Goal: Contribute content: Add original content to the website for others to see

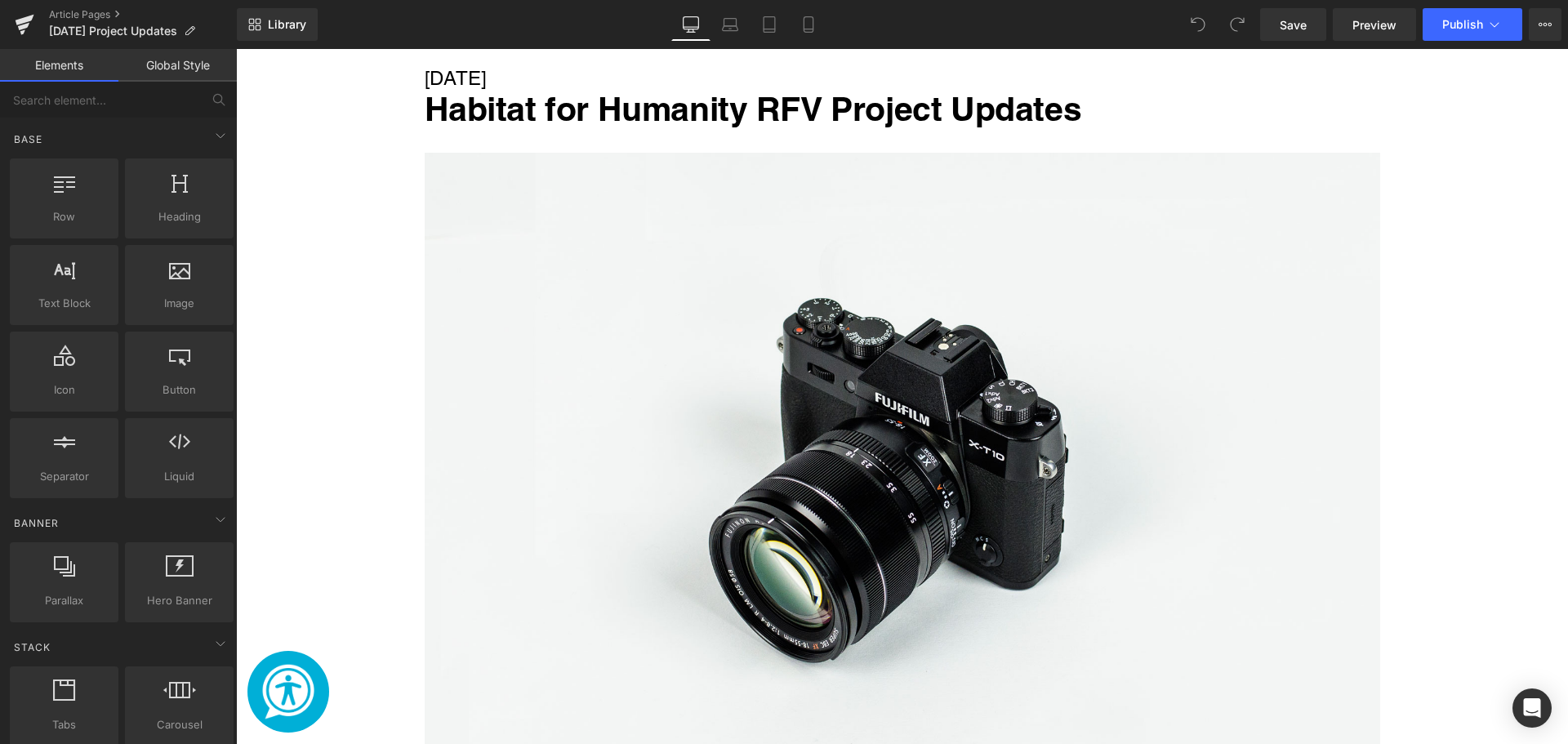
scroll to position [753, 0]
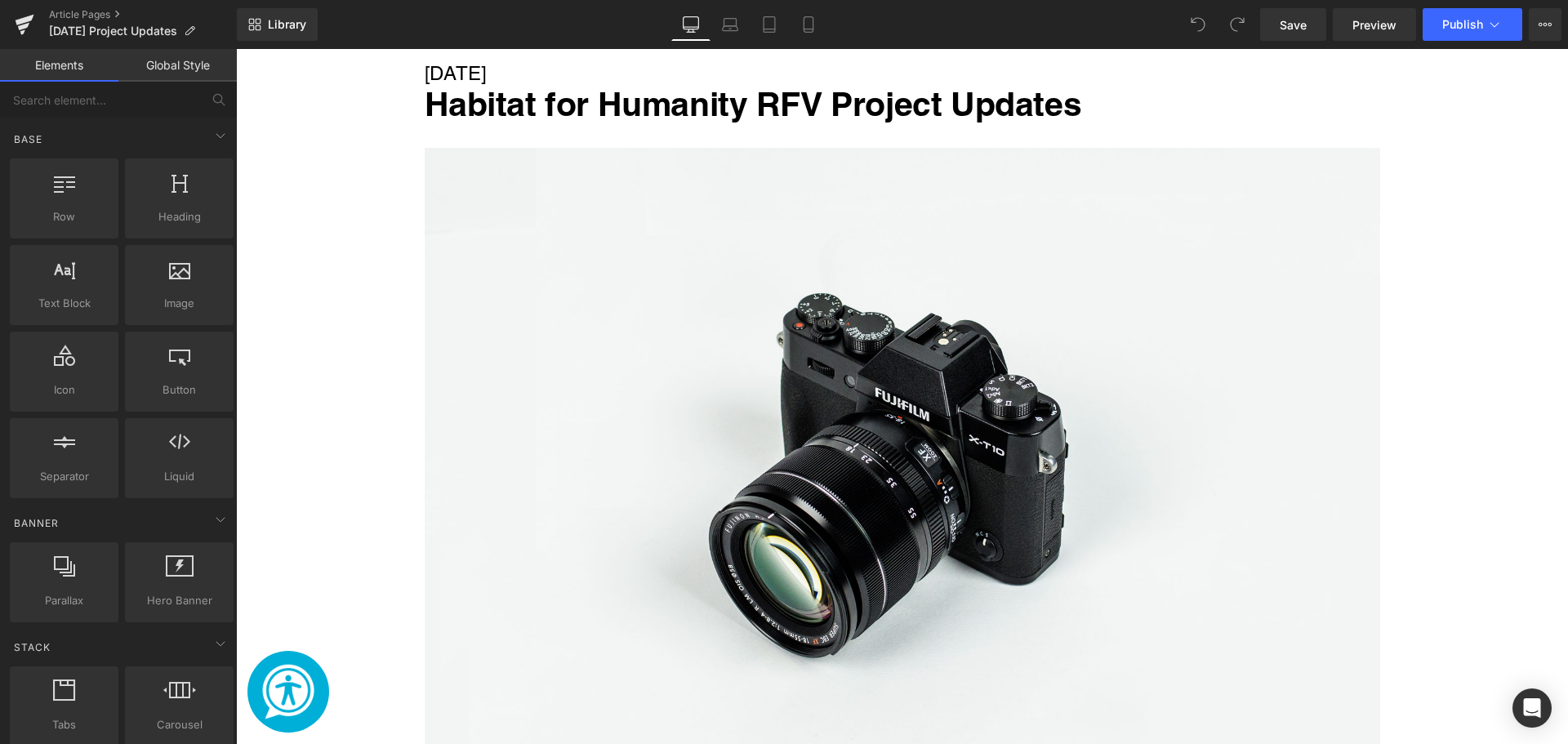
click at [1041, 440] on img "Main content" at bounding box center [903, 464] width 956 height 633
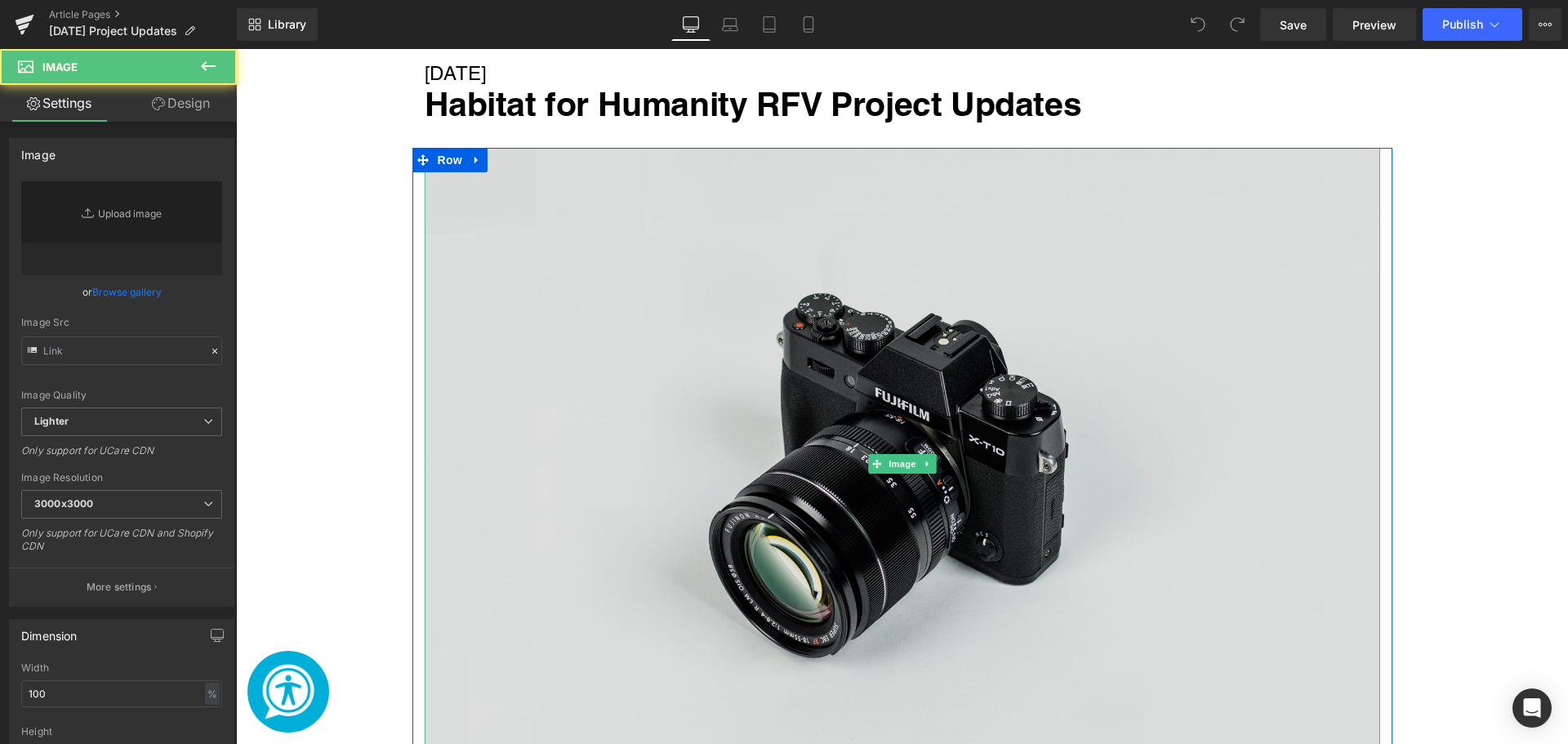
type input "//[DOMAIN_NAME][URL]"
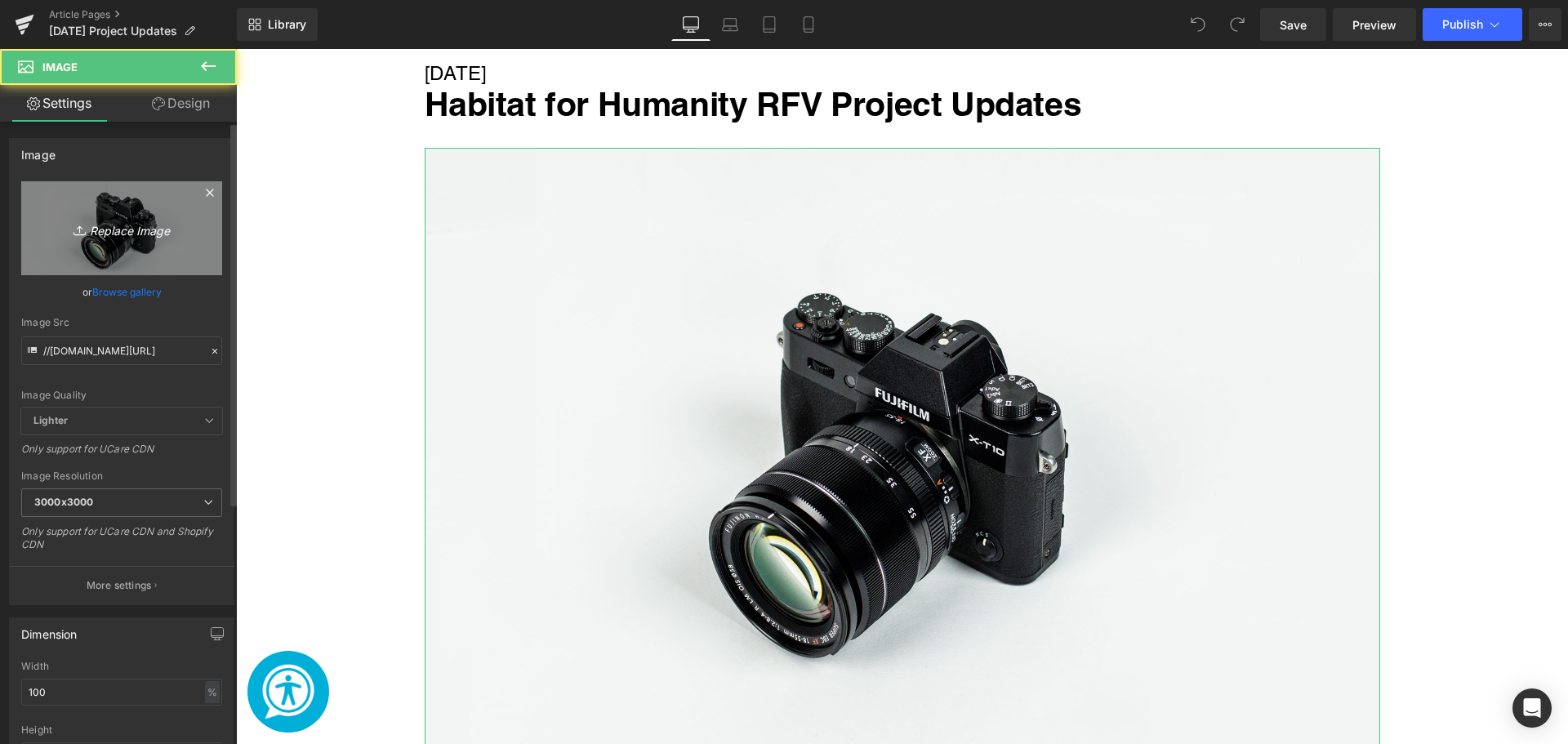
click at [153, 244] on link "Replace Image" at bounding box center [121, 228] width 201 height 94
type input "C:\fakepath\Welcome Home! (37).png"
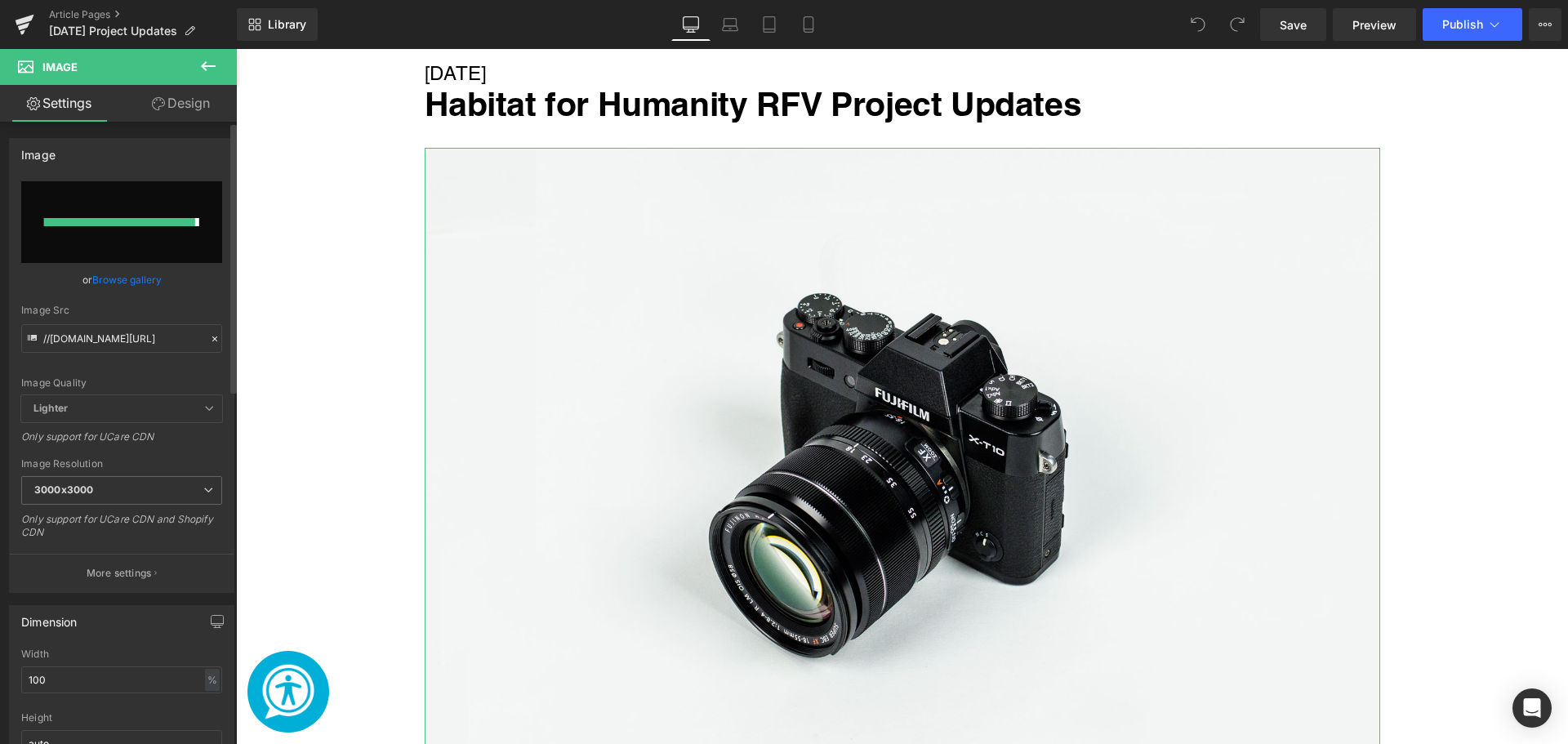
type input "https://ucarecdn.com/22715335-284b-4bdb-834e-f638397860f0/-/format/auto/-/previ…"
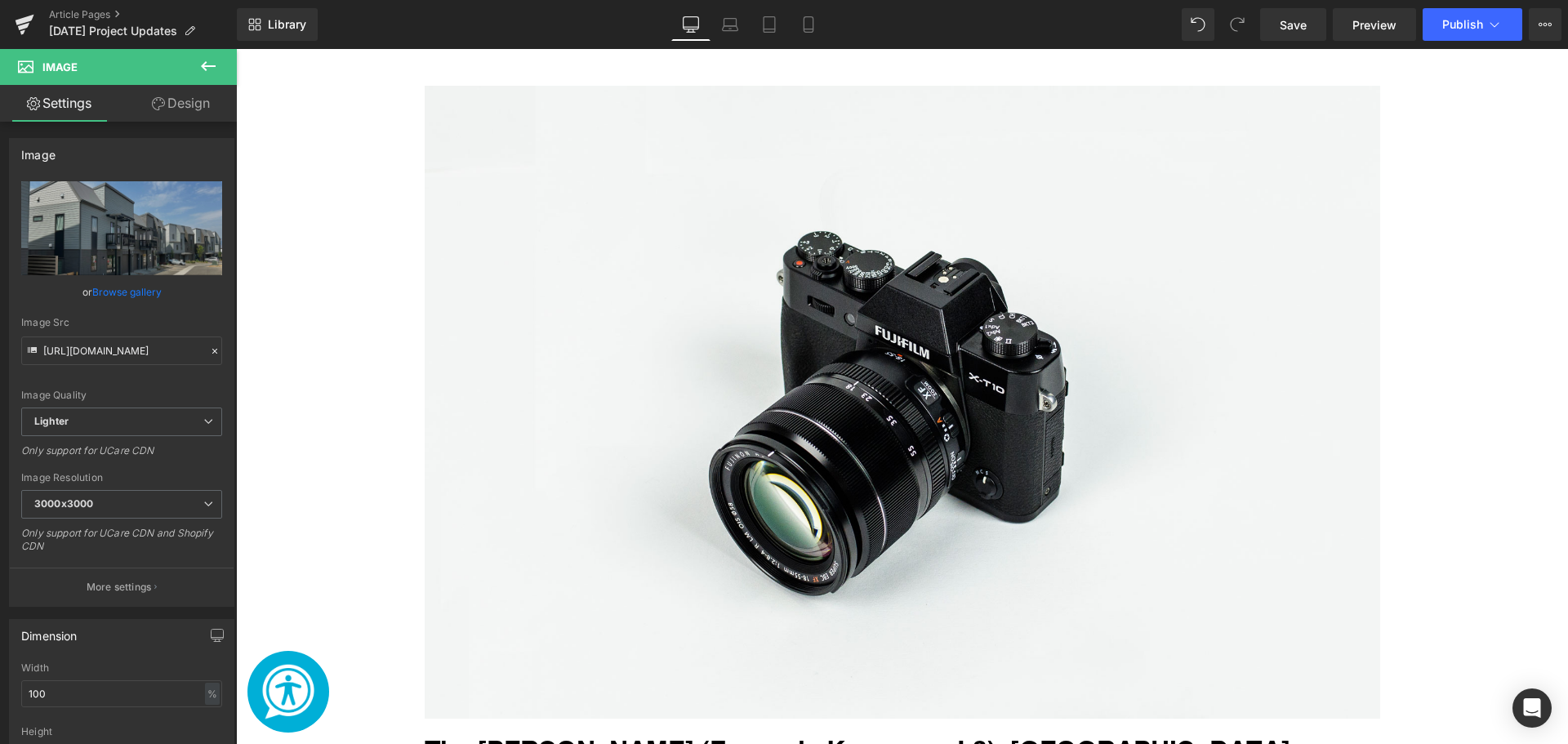
scroll to position [1716, 0]
click at [688, 504] on img "Main content" at bounding box center [903, 402] width 956 height 633
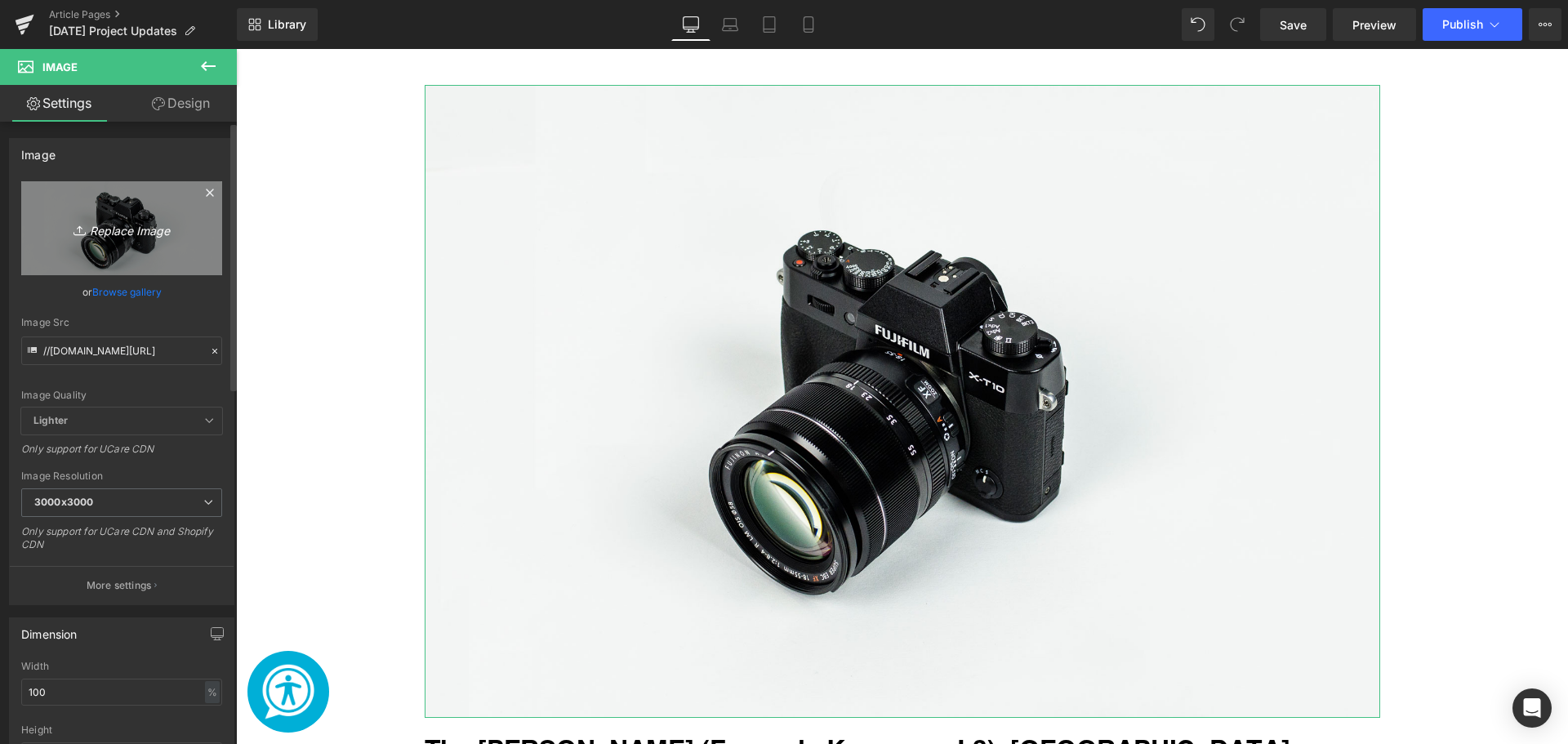
click at [160, 213] on link "Replace Image" at bounding box center [121, 228] width 201 height 94
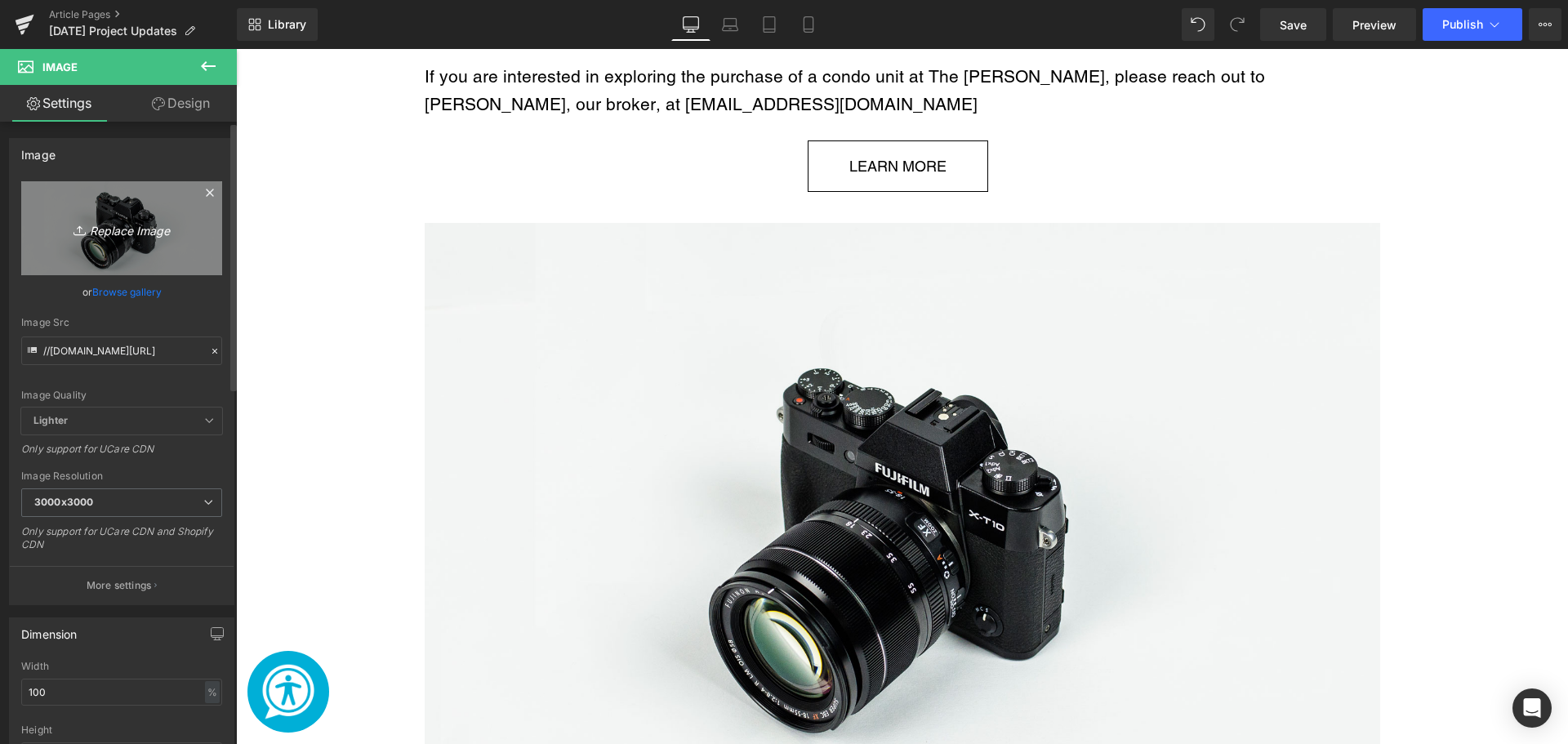
click at [823, 541] on img "Main content" at bounding box center [903, 540] width 956 height 633
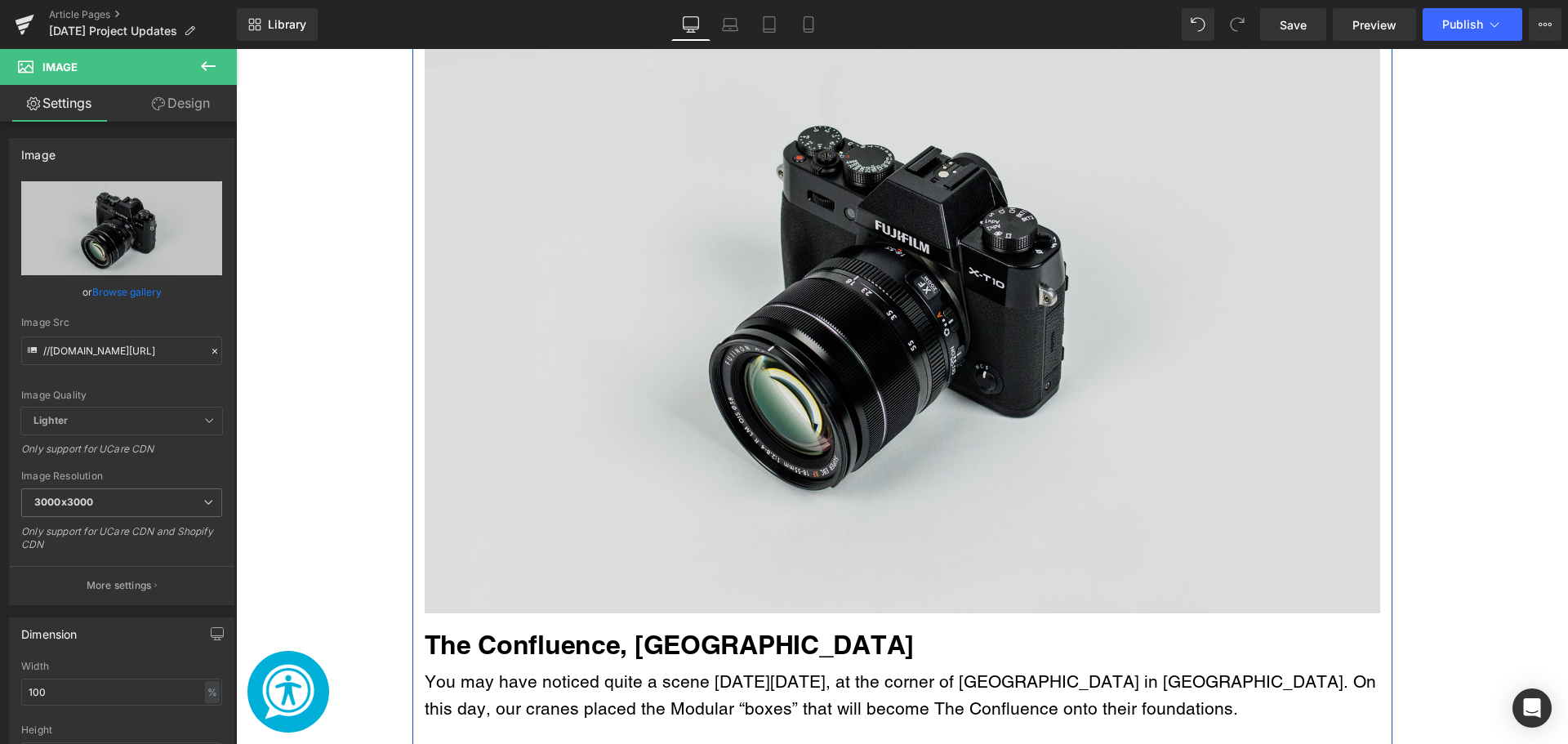
scroll to position [3137, 0]
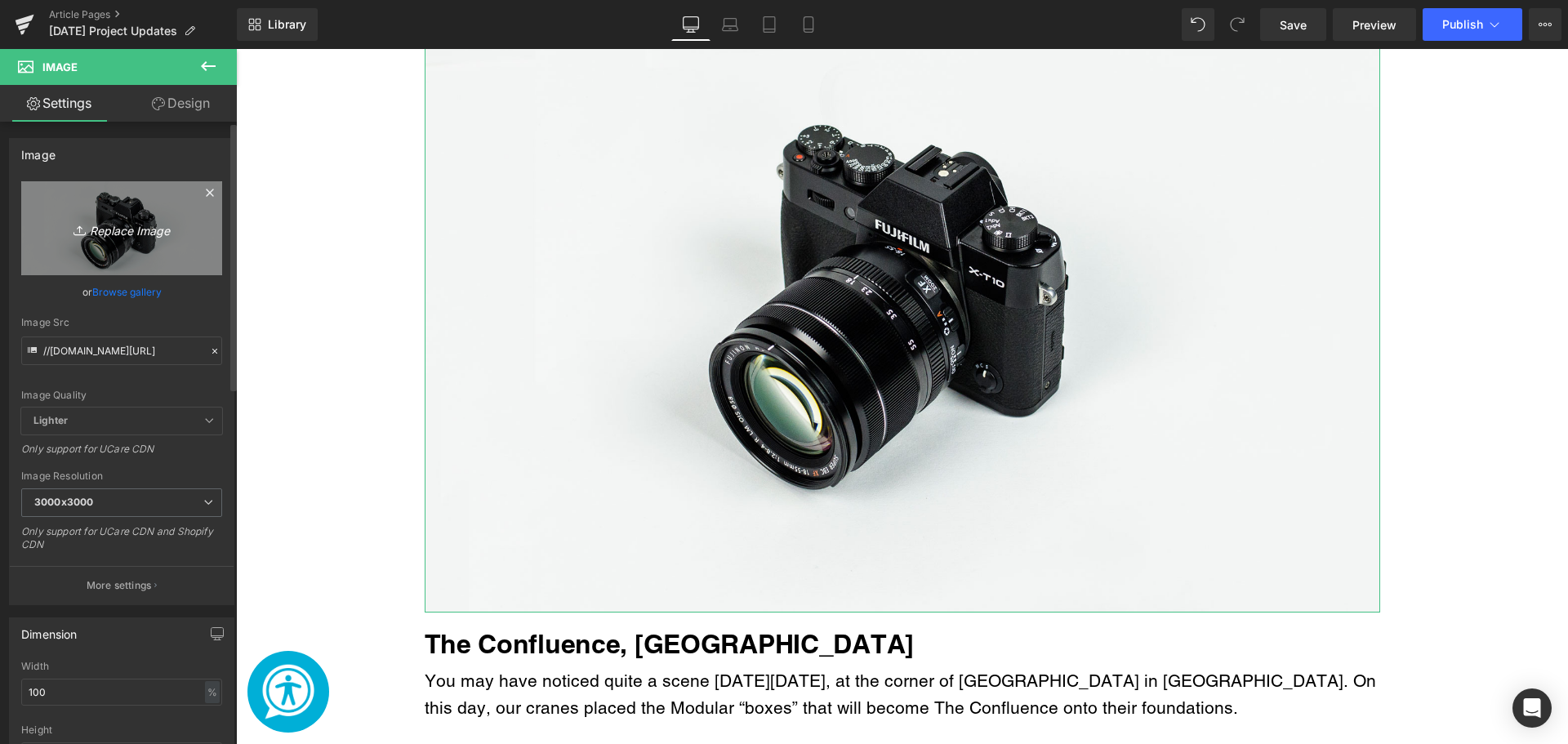
click at [137, 229] on icon "Replace Image" at bounding box center [122, 228] width 131 height 21
type input "C:\fakepath\Welcome Home! (38).png"
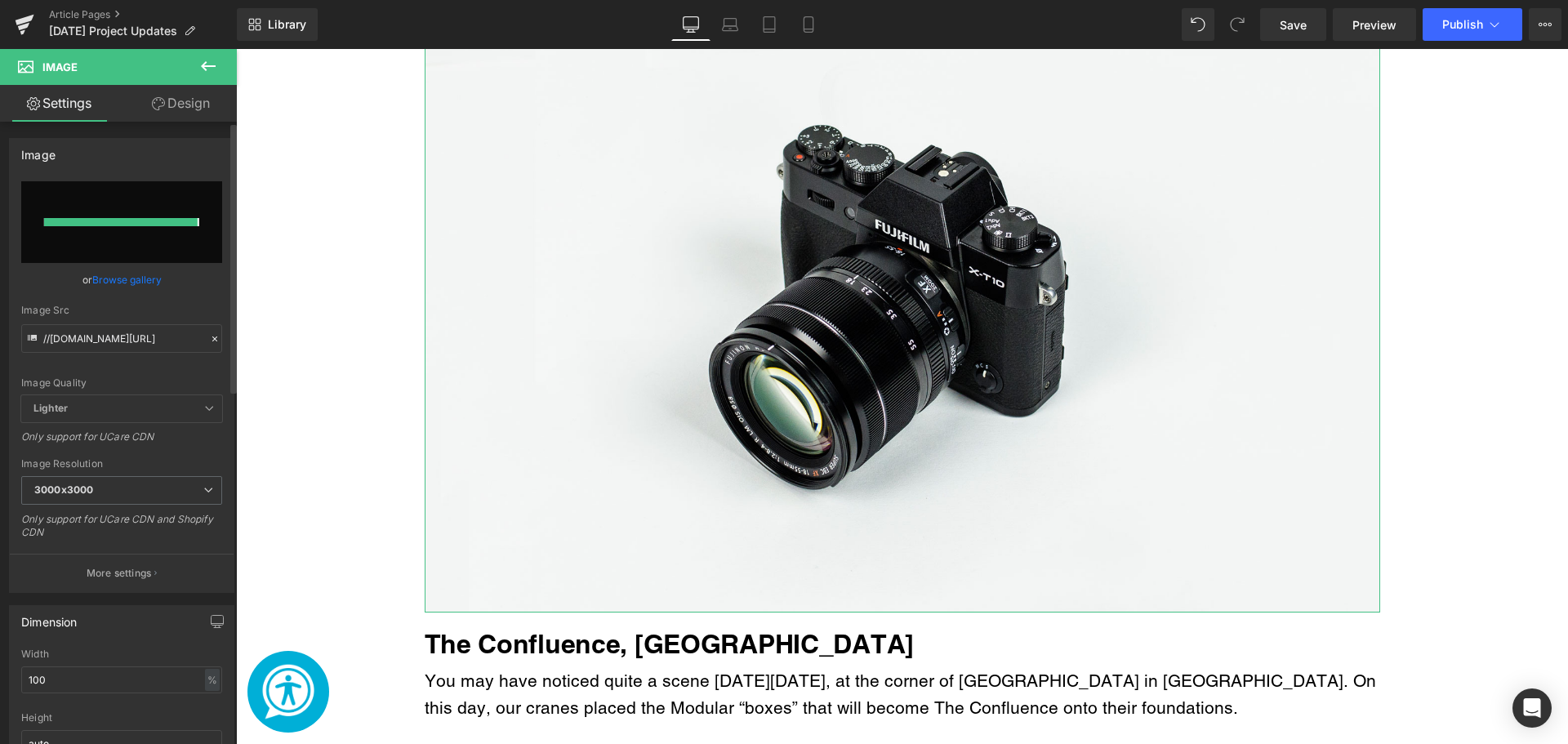
type input "https://ucarecdn.com/700be5f8-c31e-4a7c-a00a-3891e4fd4e90/-/format/auto/-/previ…"
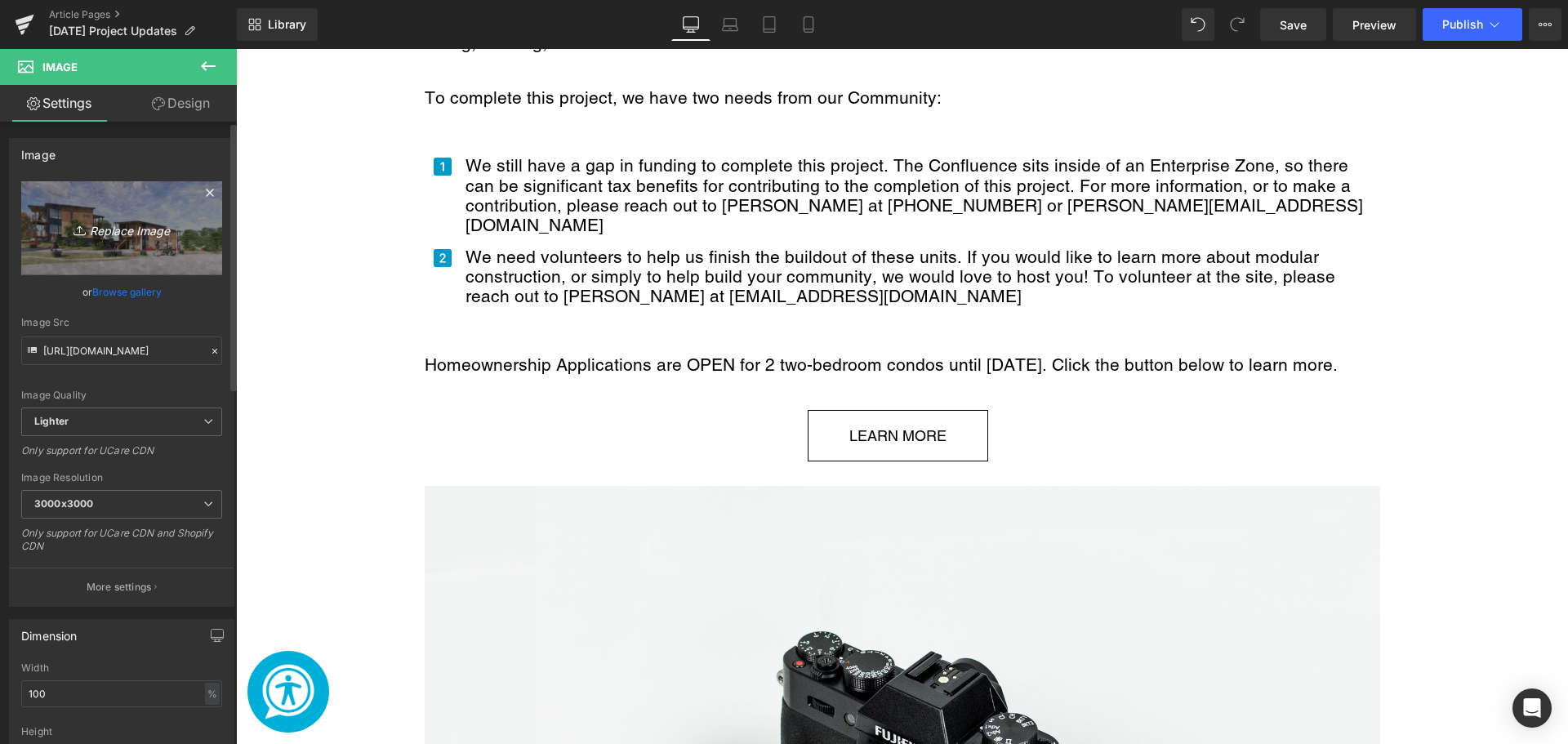
scroll to position [3838, 0]
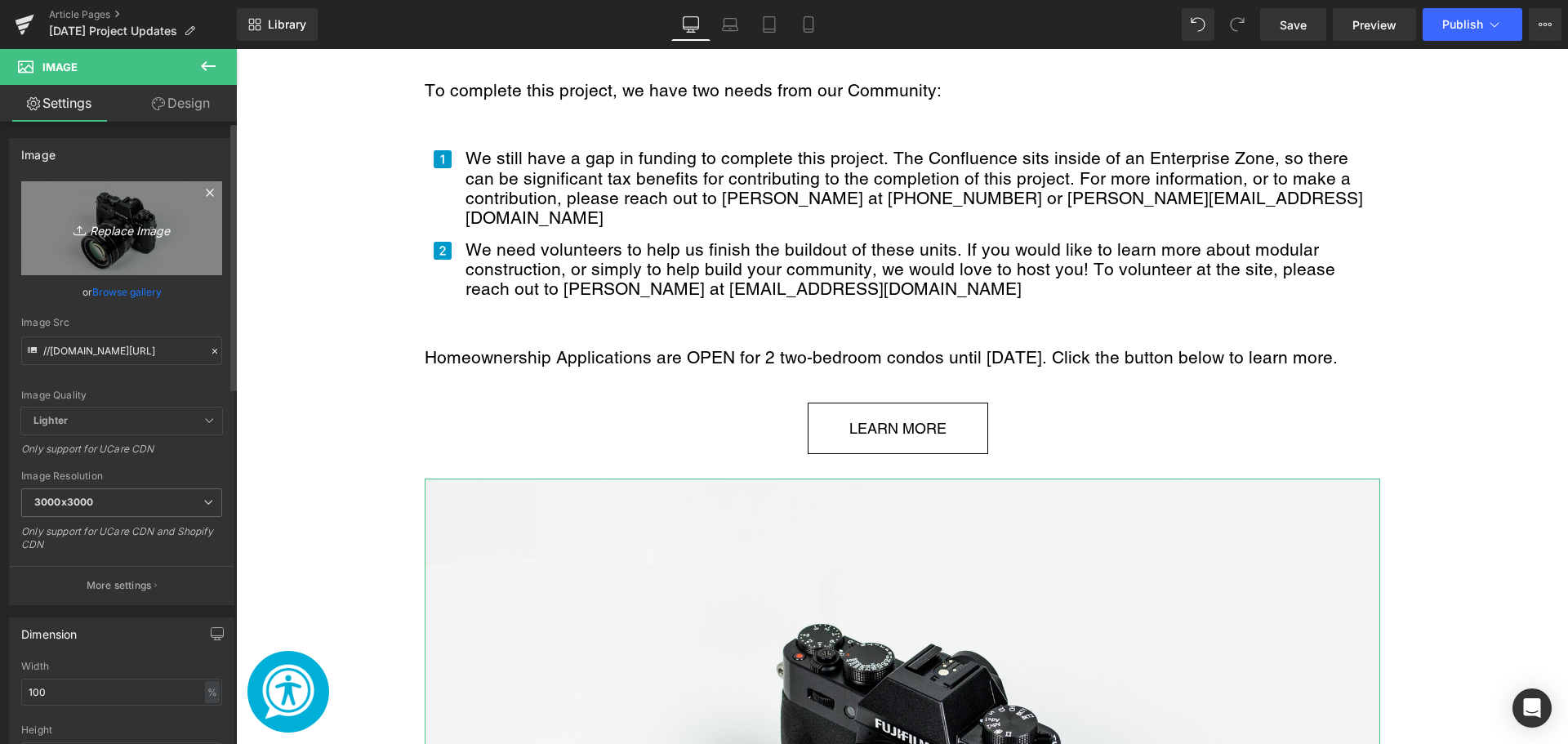
click at [146, 229] on icon "Replace Image" at bounding box center [122, 228] width 131 height 21
type input "C:\fakepath\Welcome Home! (39).png"
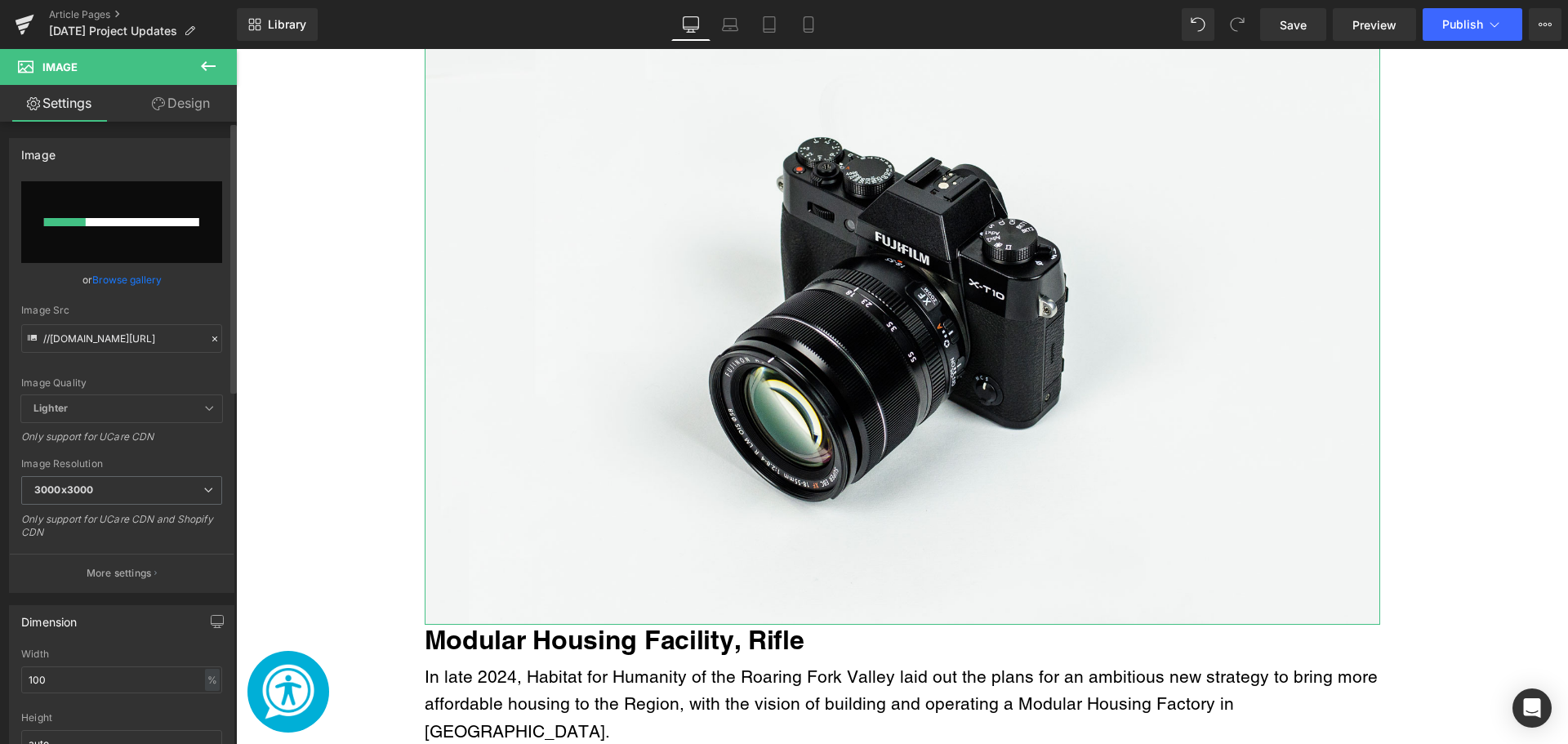
scroll to position [4326, 0]
click at [1317, 12] on link "Save" at bounding box center [1293, 24] width 66 height 33
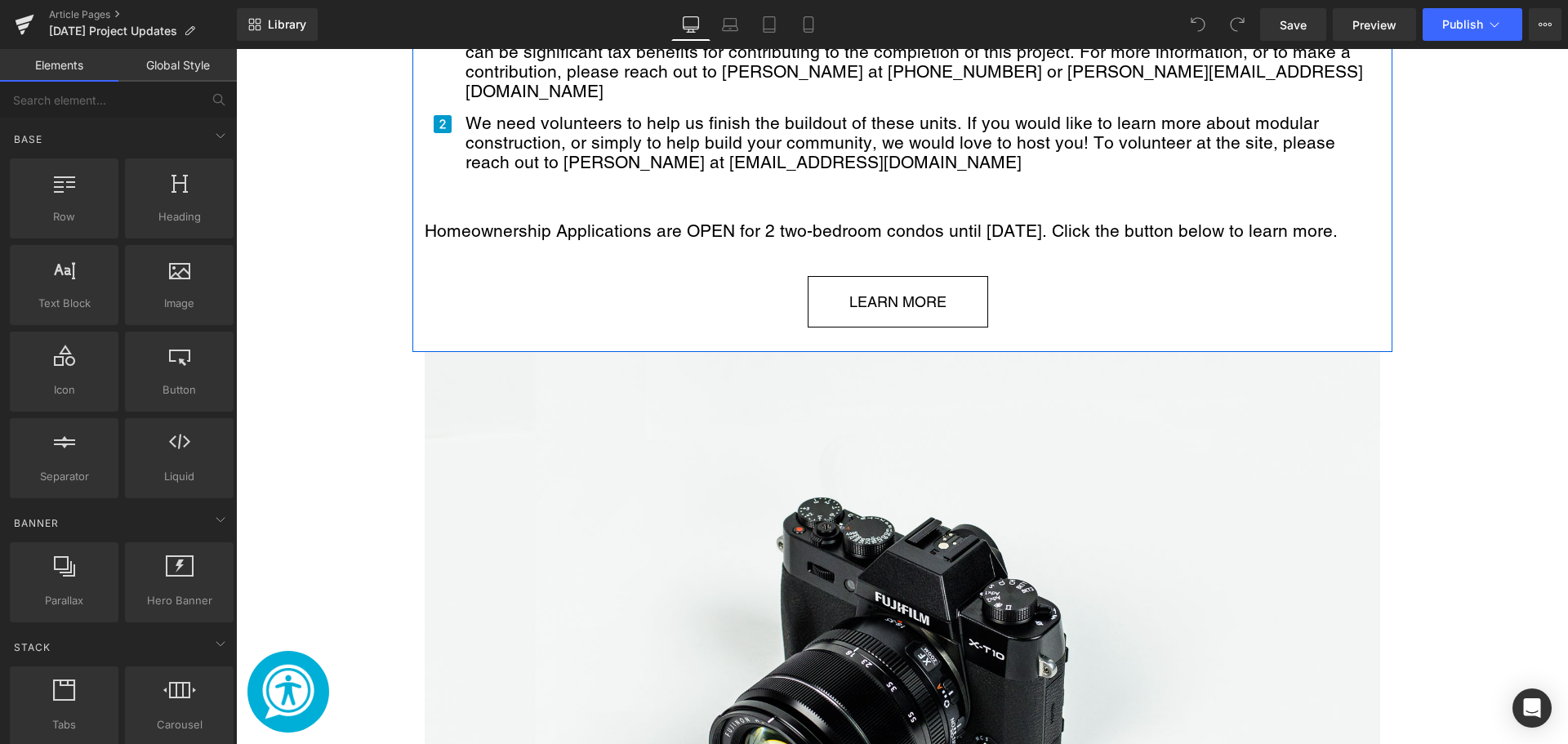
scroll to position [3966, 0]
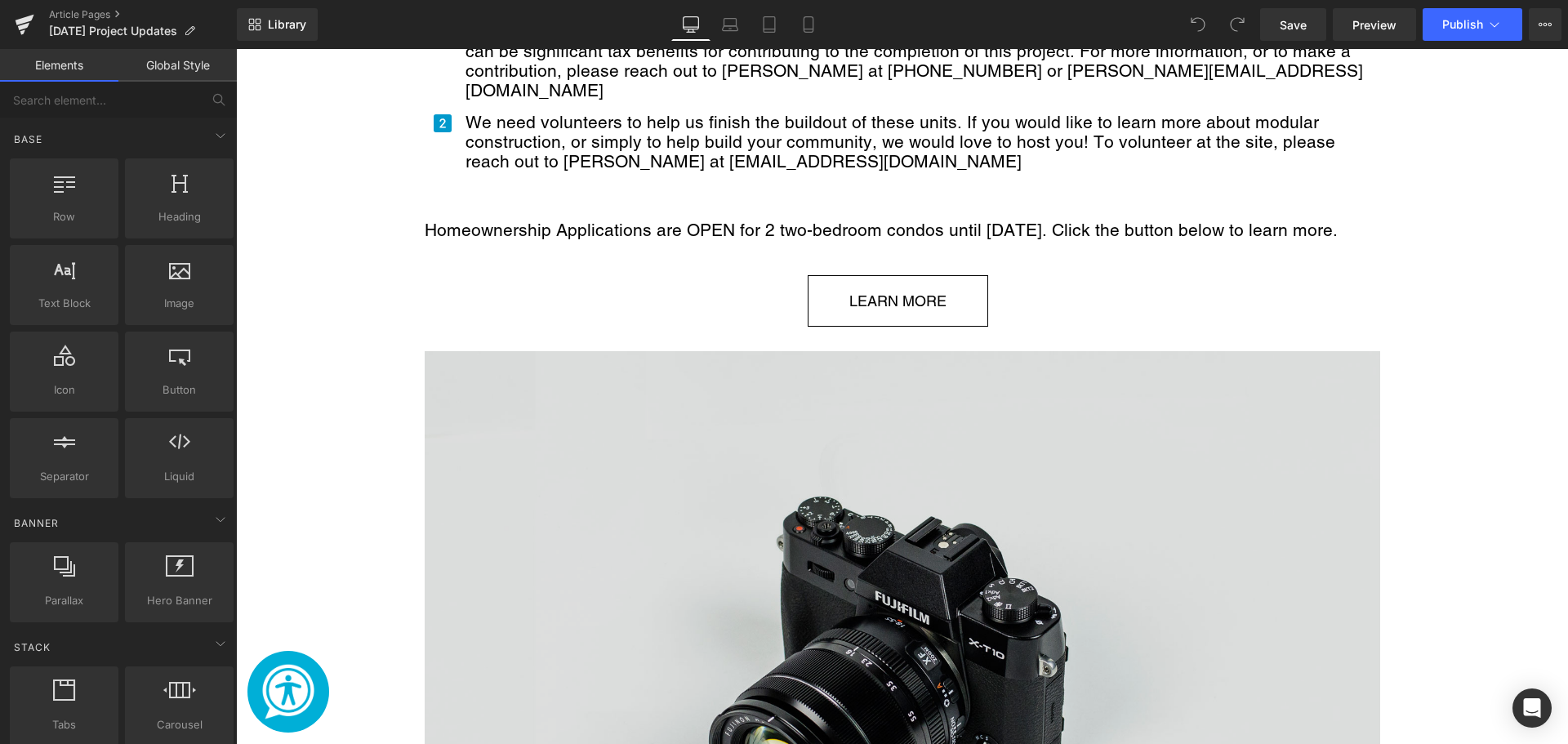
click at [671, 463] on img "Main content" at bounding box center [903, 668] width 956 height 633
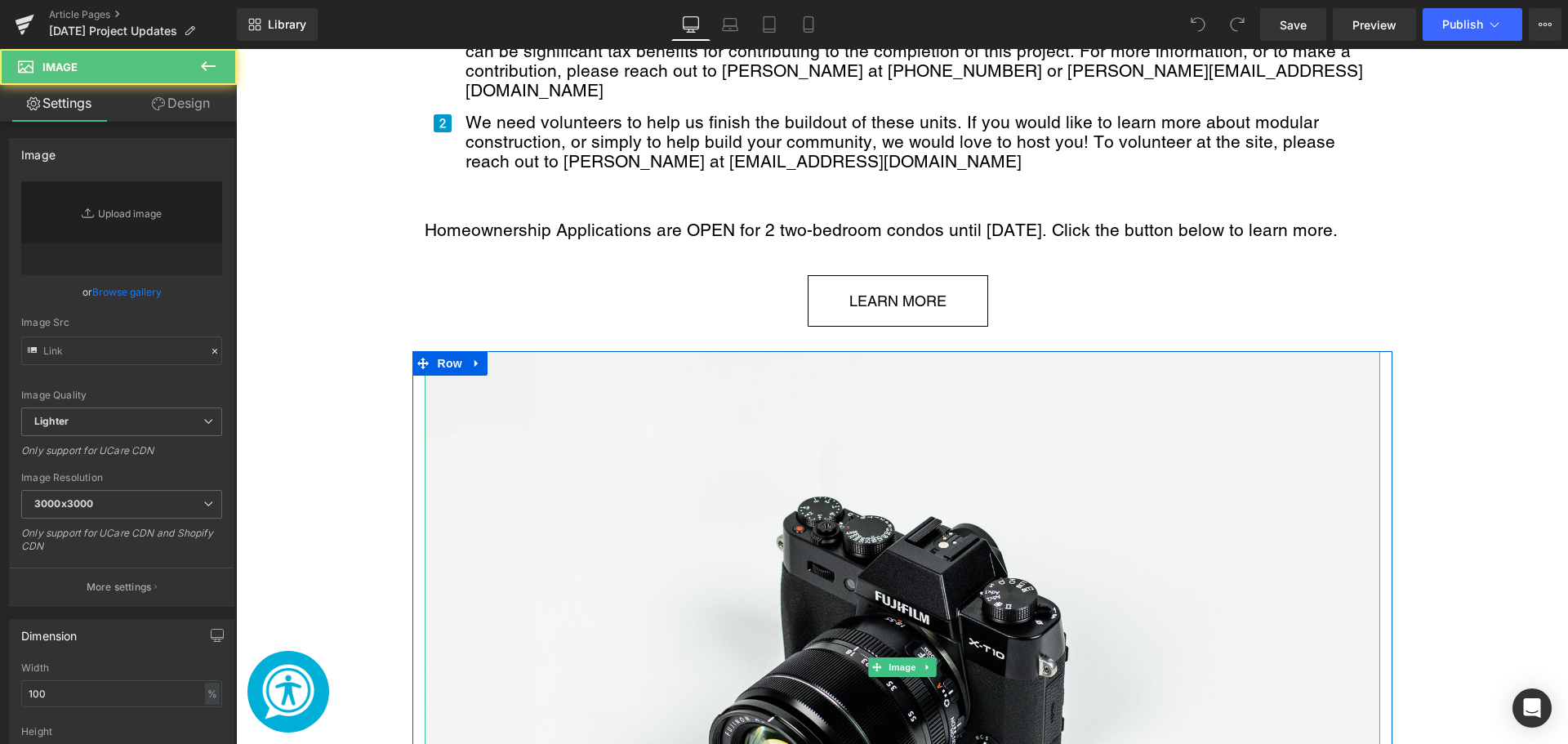
type input "//[DOMAIN_NAME][URL]"
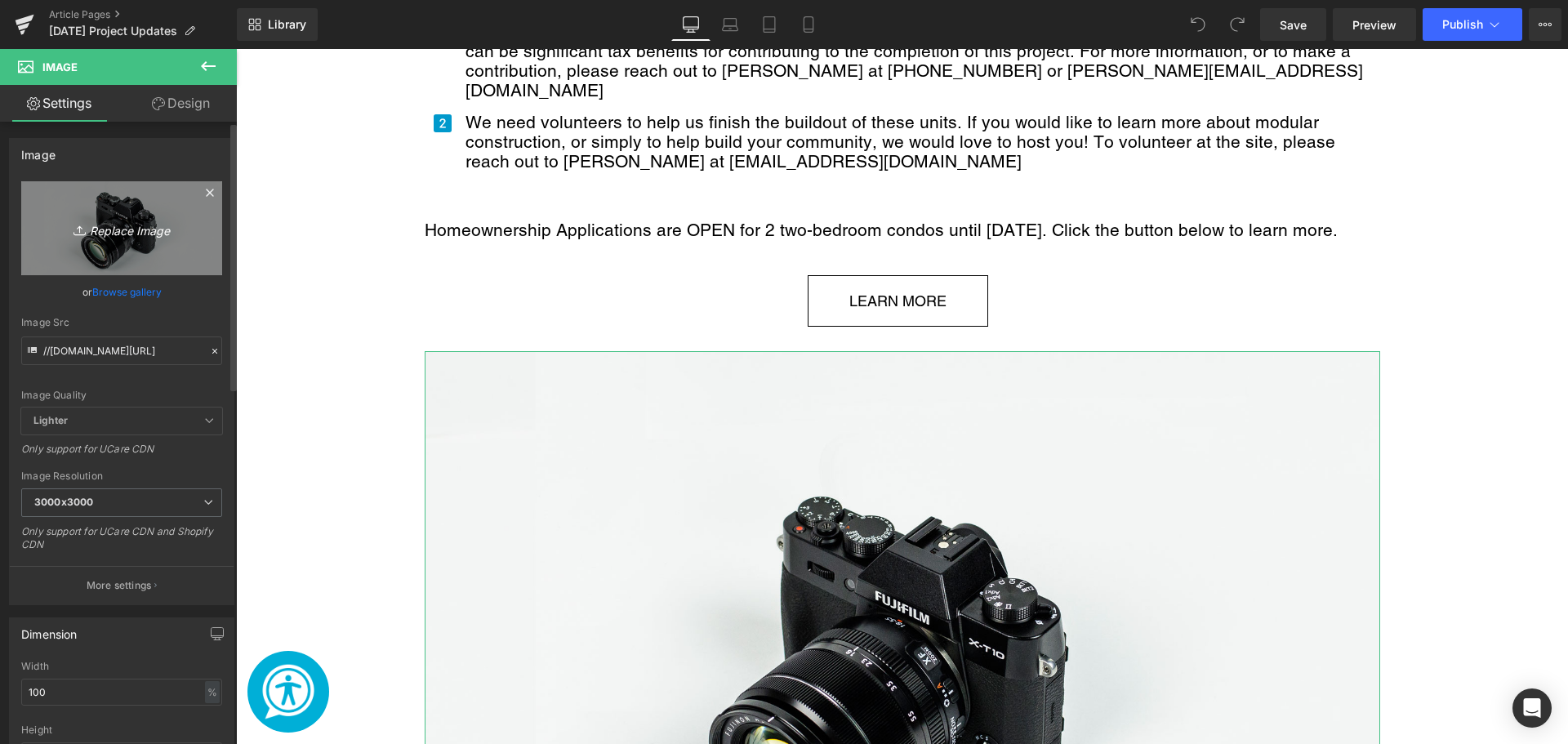
click at [118, 254] on link "Replace Image" at bounding box center [121, 228] width 201 height 94
type input "C:\fakepath\Welcome Home! (39).png"
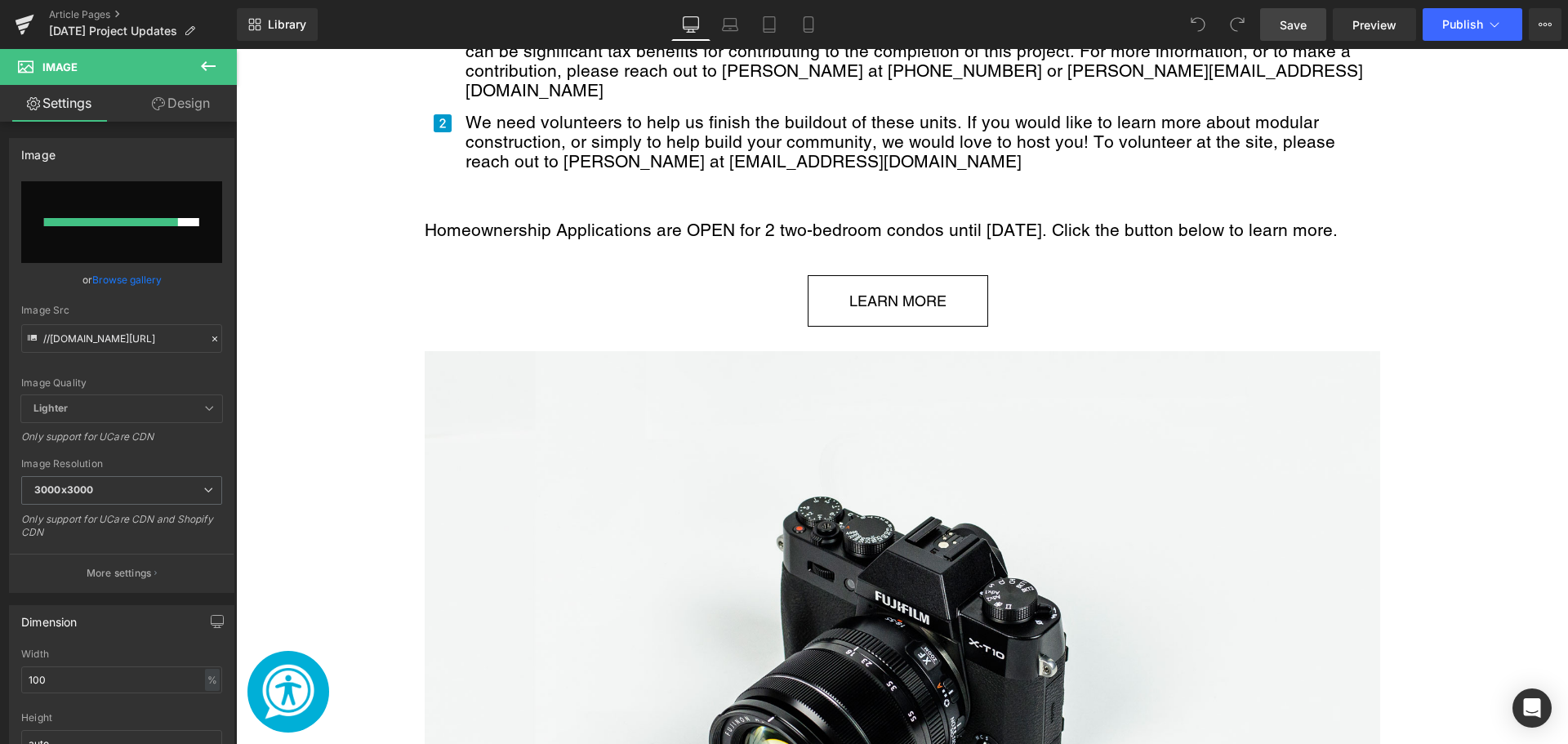
click at [1294, 35] on link "Save" at bounding box center [1293, 24] width 66 height 33
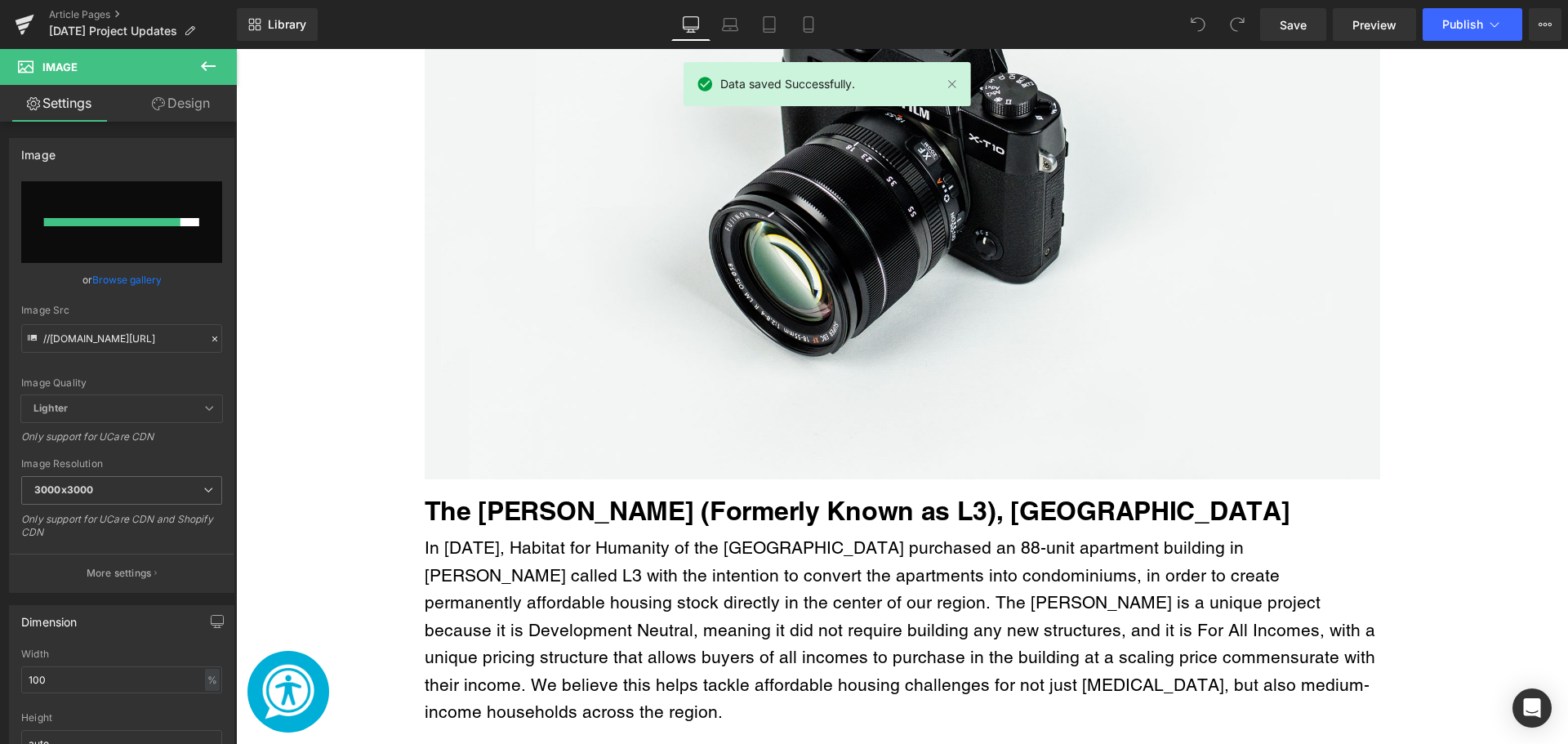
scroll to position [1953, 0]
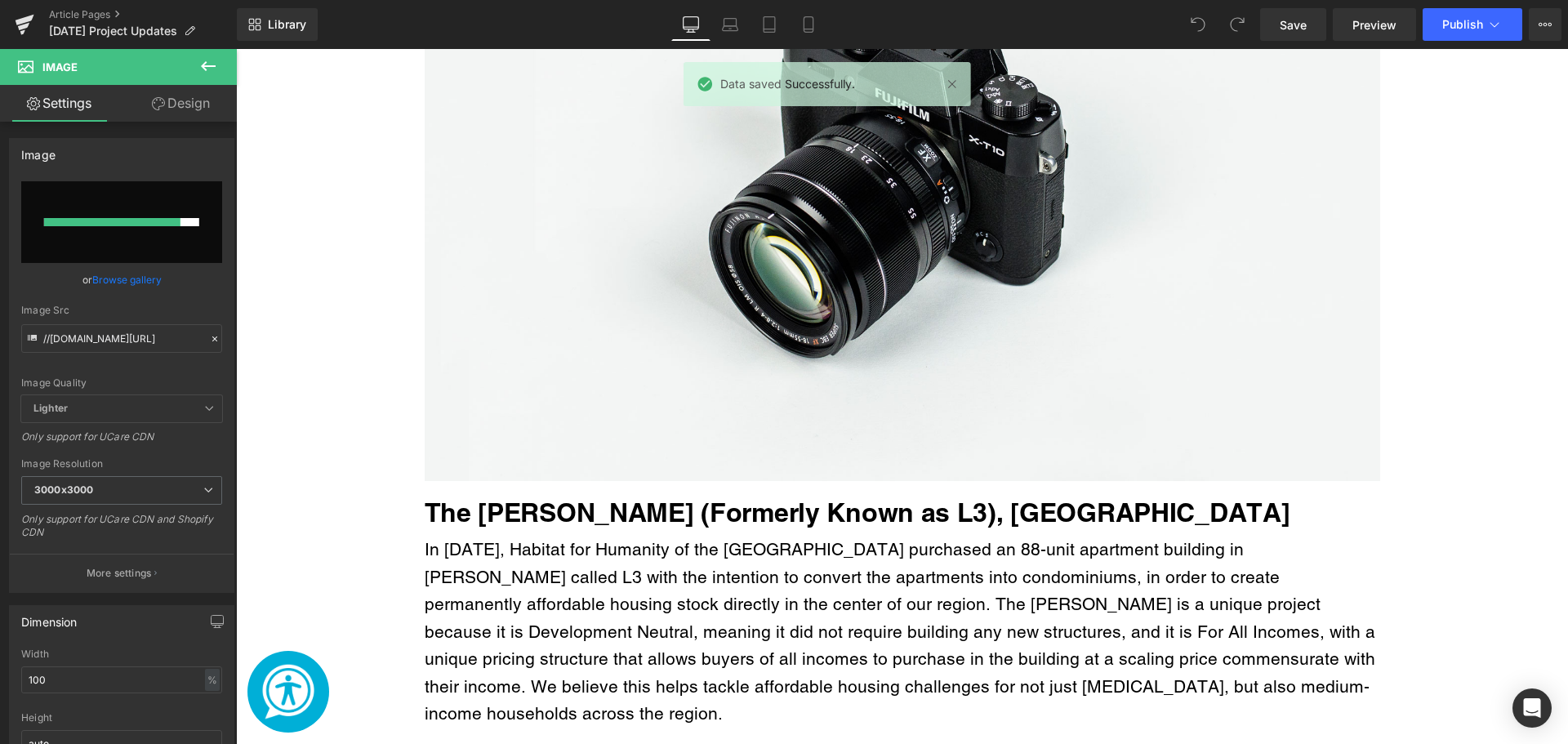
click at [1099, 345] on img "Main content" at bounding box center [903, 165] width 956 height 633
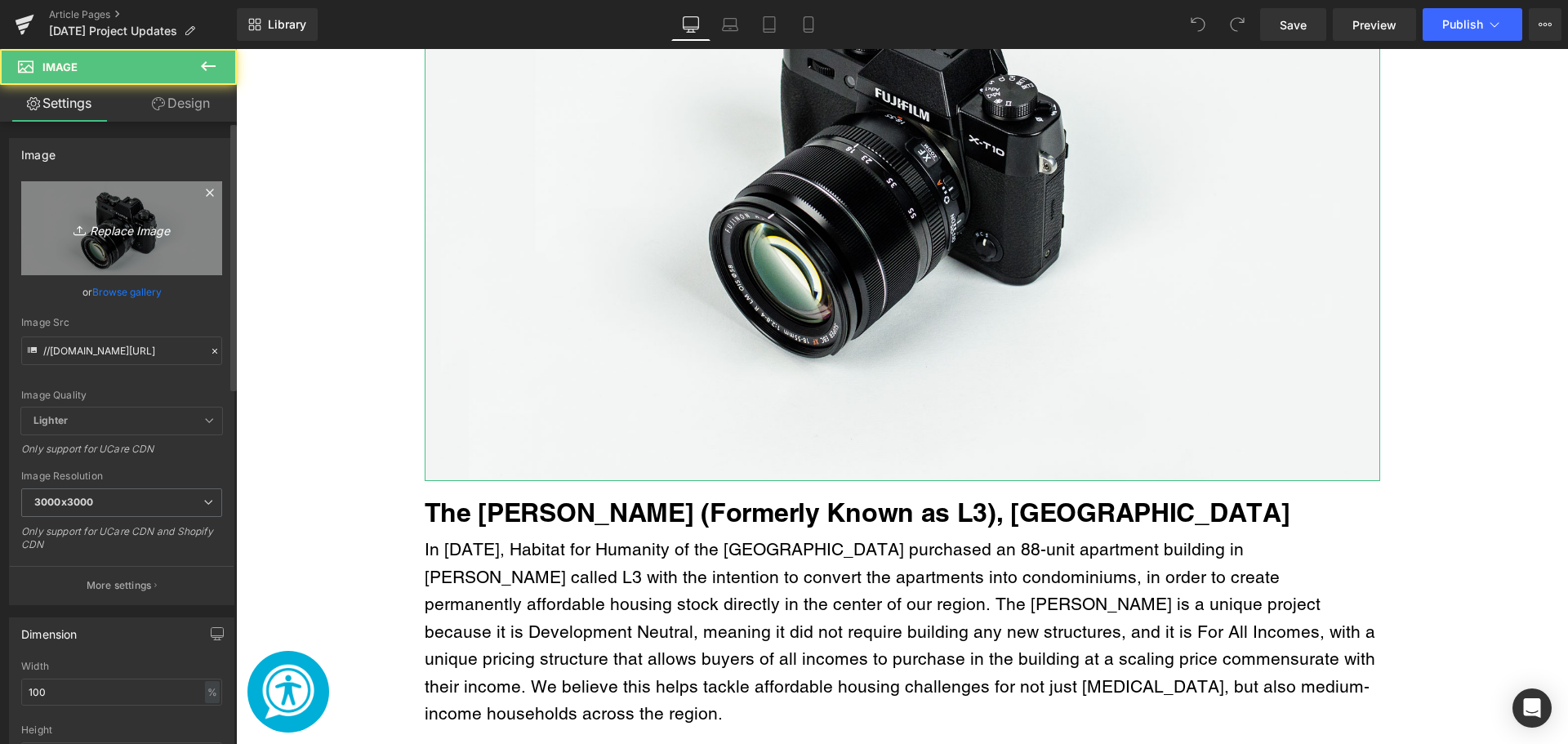
click at [148, 238] on icon "Replace Image" at bounding box center [122, 228] width 131 height 21
type input "C:\fakepath\Welcome Home! (39).png"
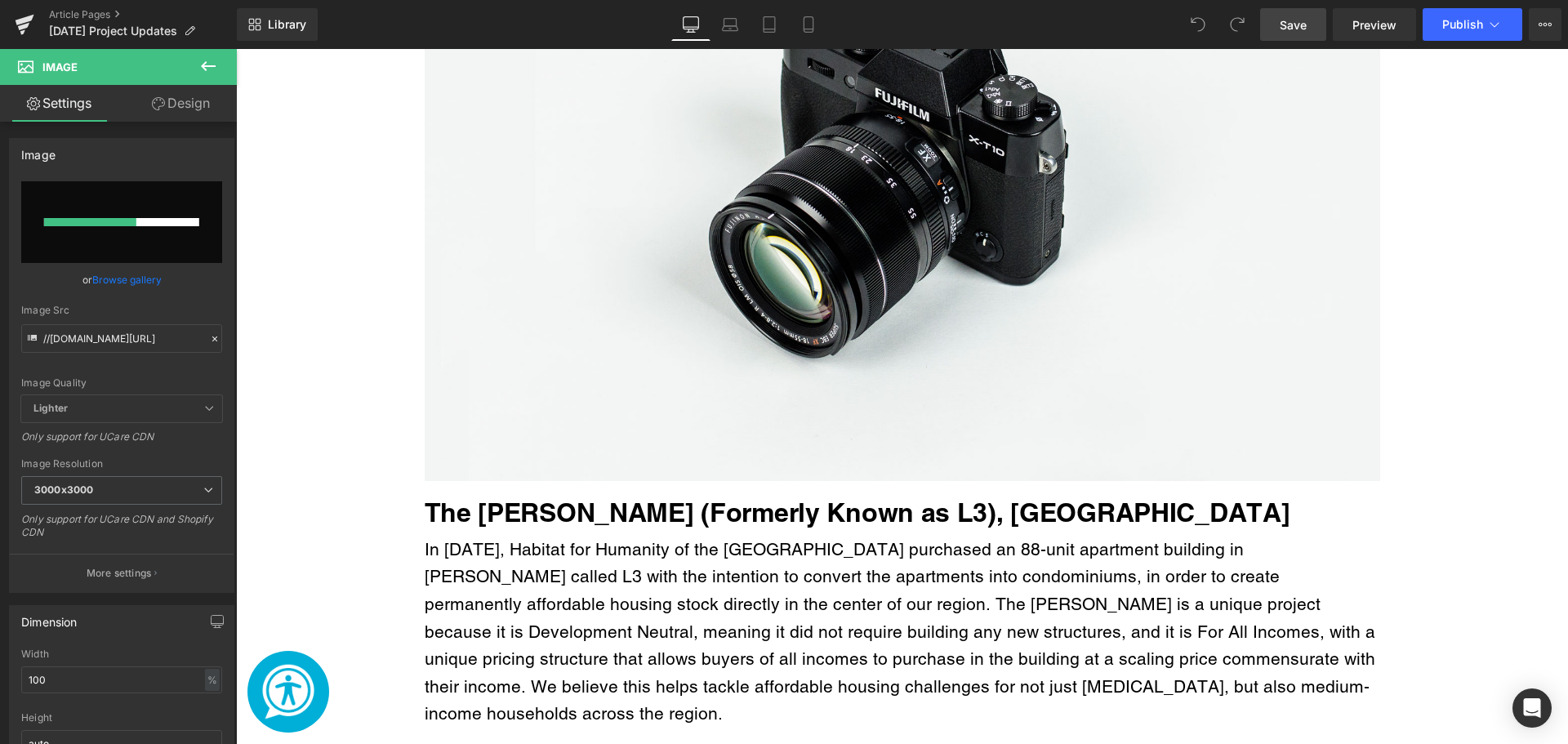
click at [1280, 22] on span "Save" at bounding box center [1293, 24] width 27 height 17
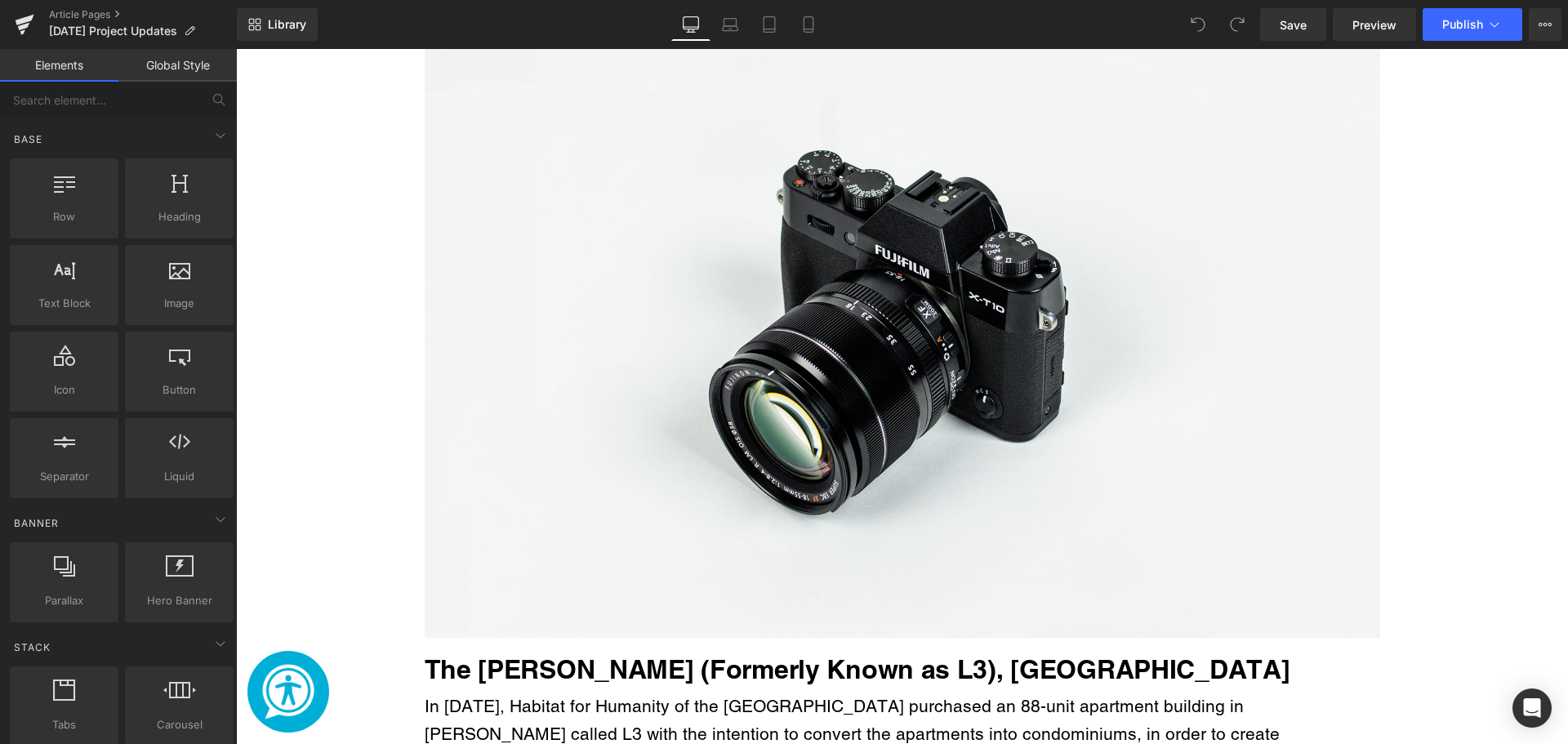
scroll to position [1798, 0]
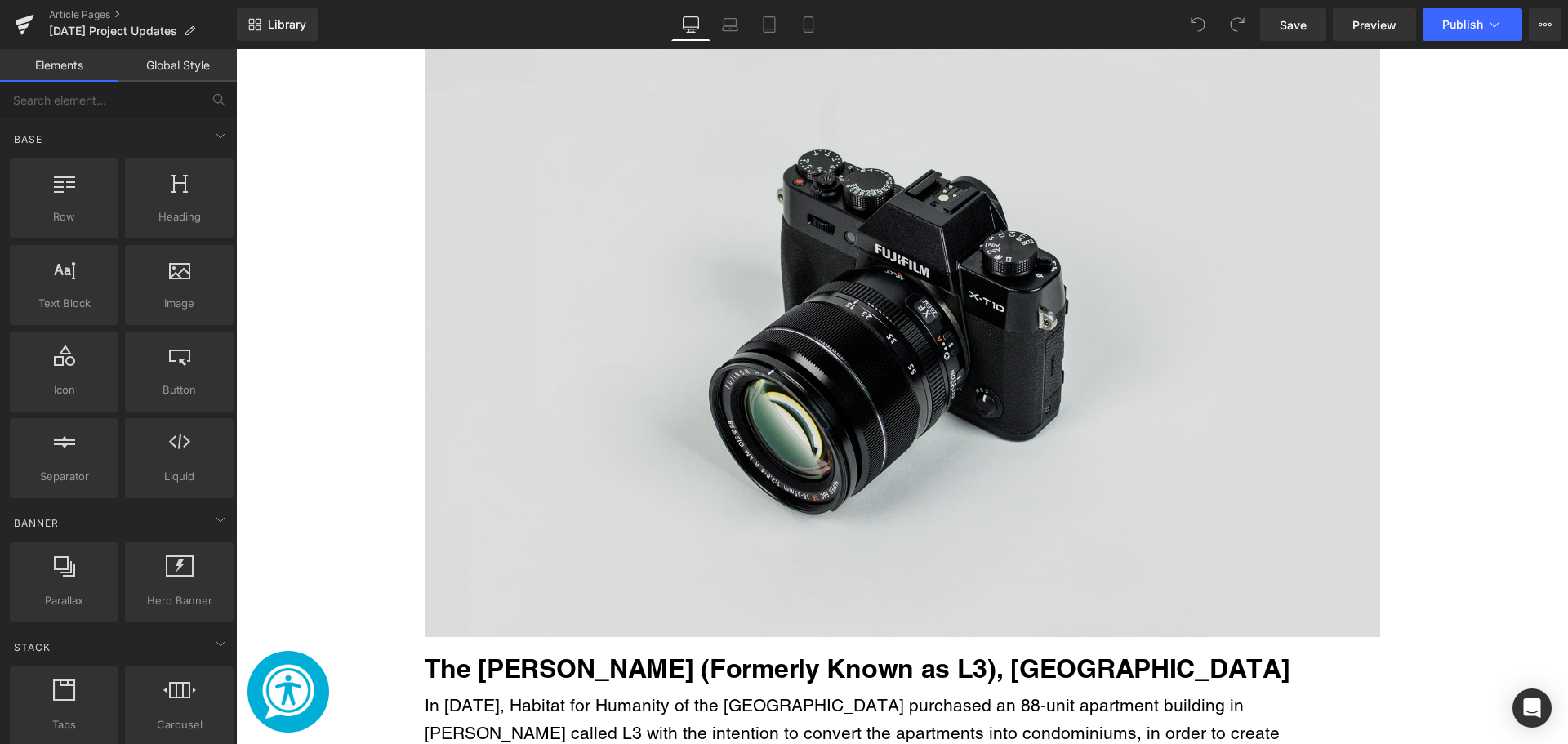
click at [697, 396] on img "Main content" at bounding box center [903, 320] width 956 height 633
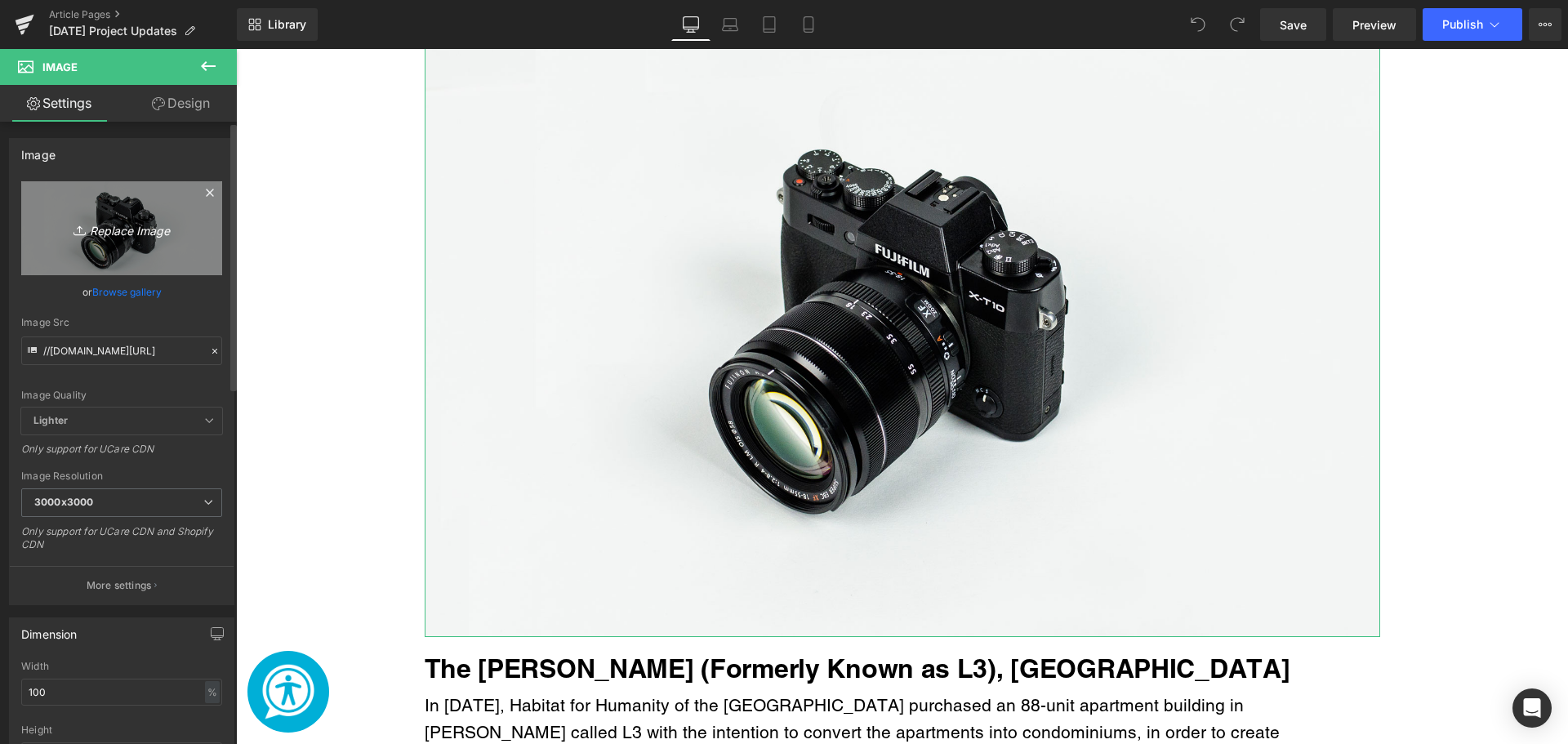
click at [128, 227] on icon "Replace Image" at bounding box center [122, 228] width 131 height 21
type input "C:\fakepath\Welcome Home! (39).png"
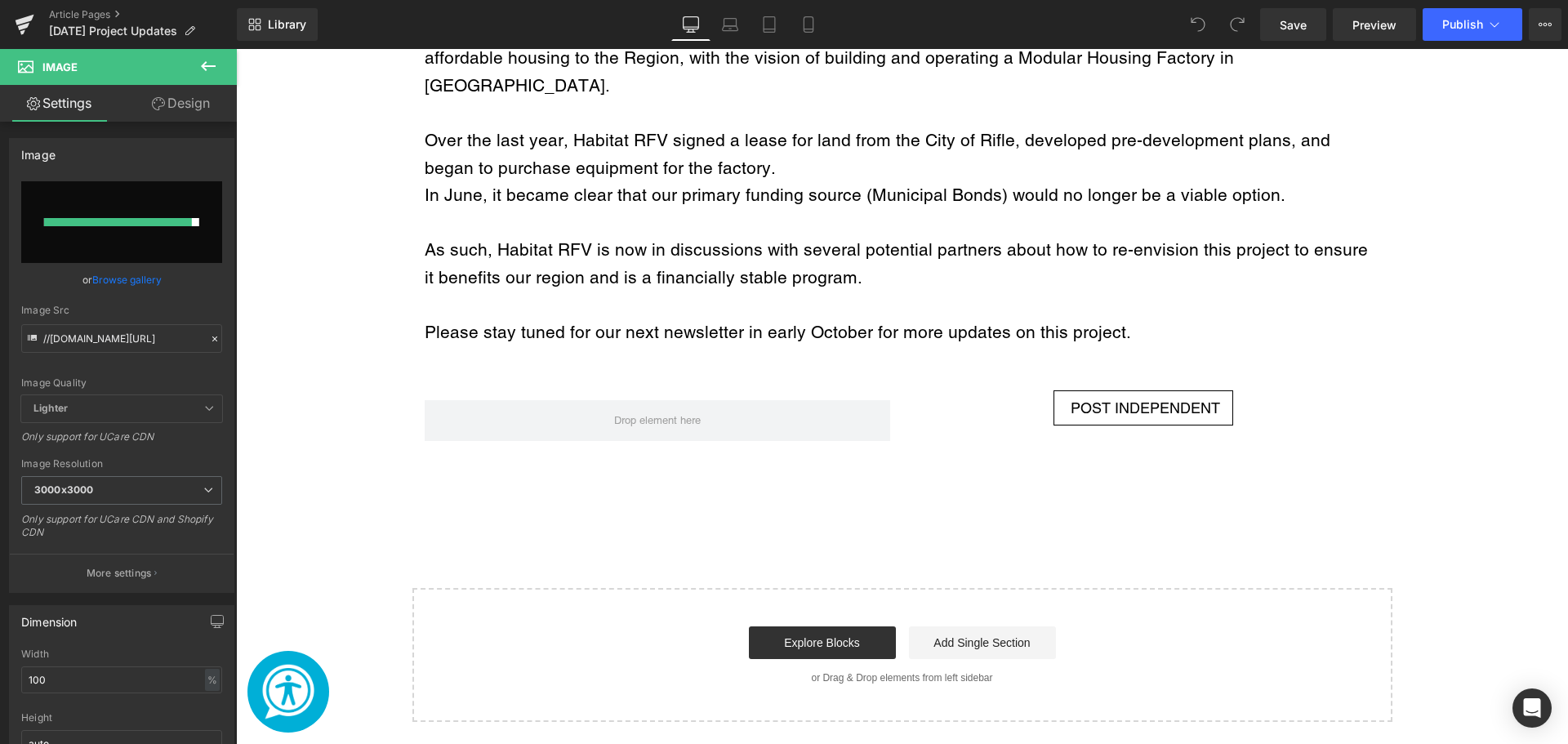
scroll to position [4966, 0]
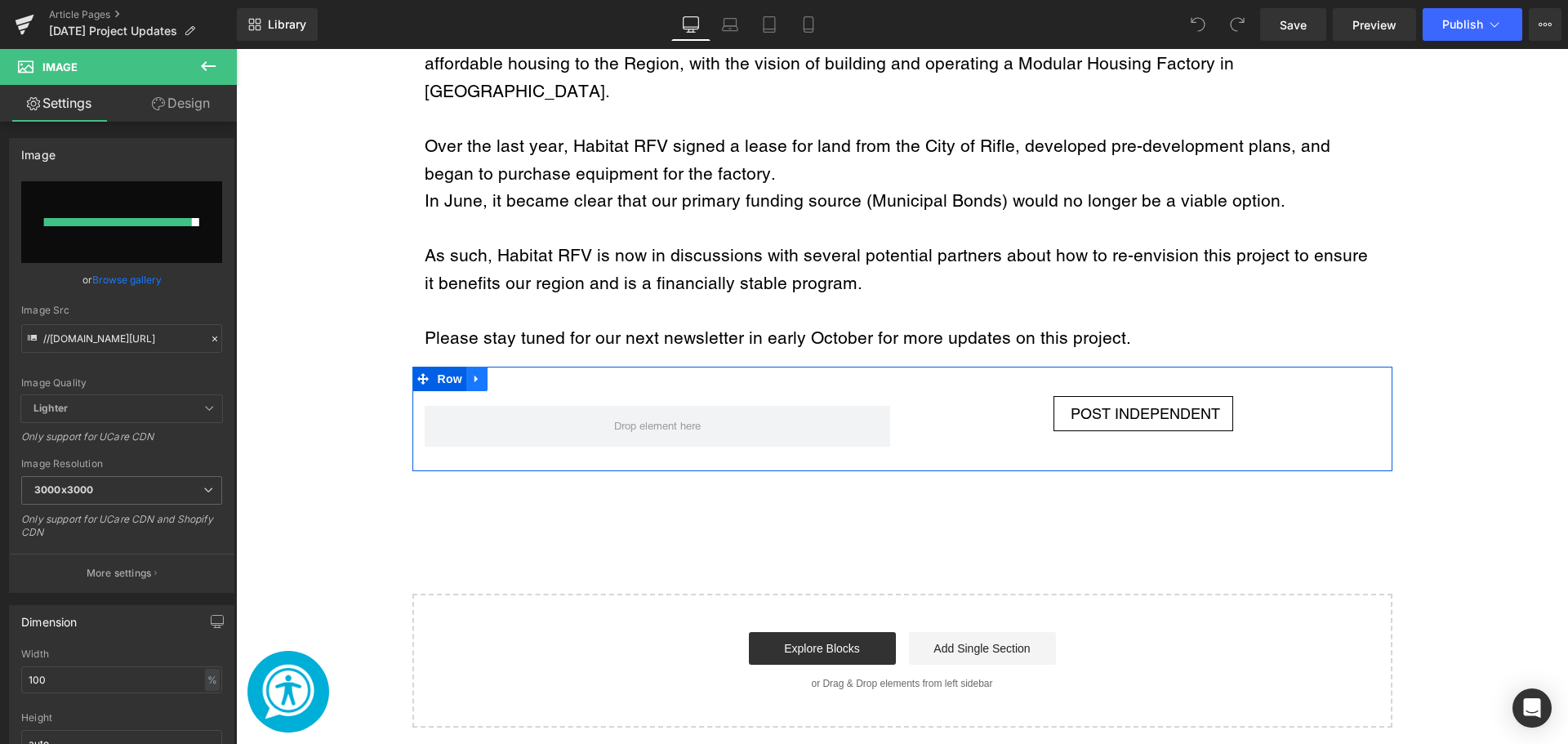
click at [475, 375] on icon "Main content" at bounding box center [476, 378] width 3 height 7
click at [514, 373] on icon "Main content" at bounding box center [520, 379] width 12 height 12
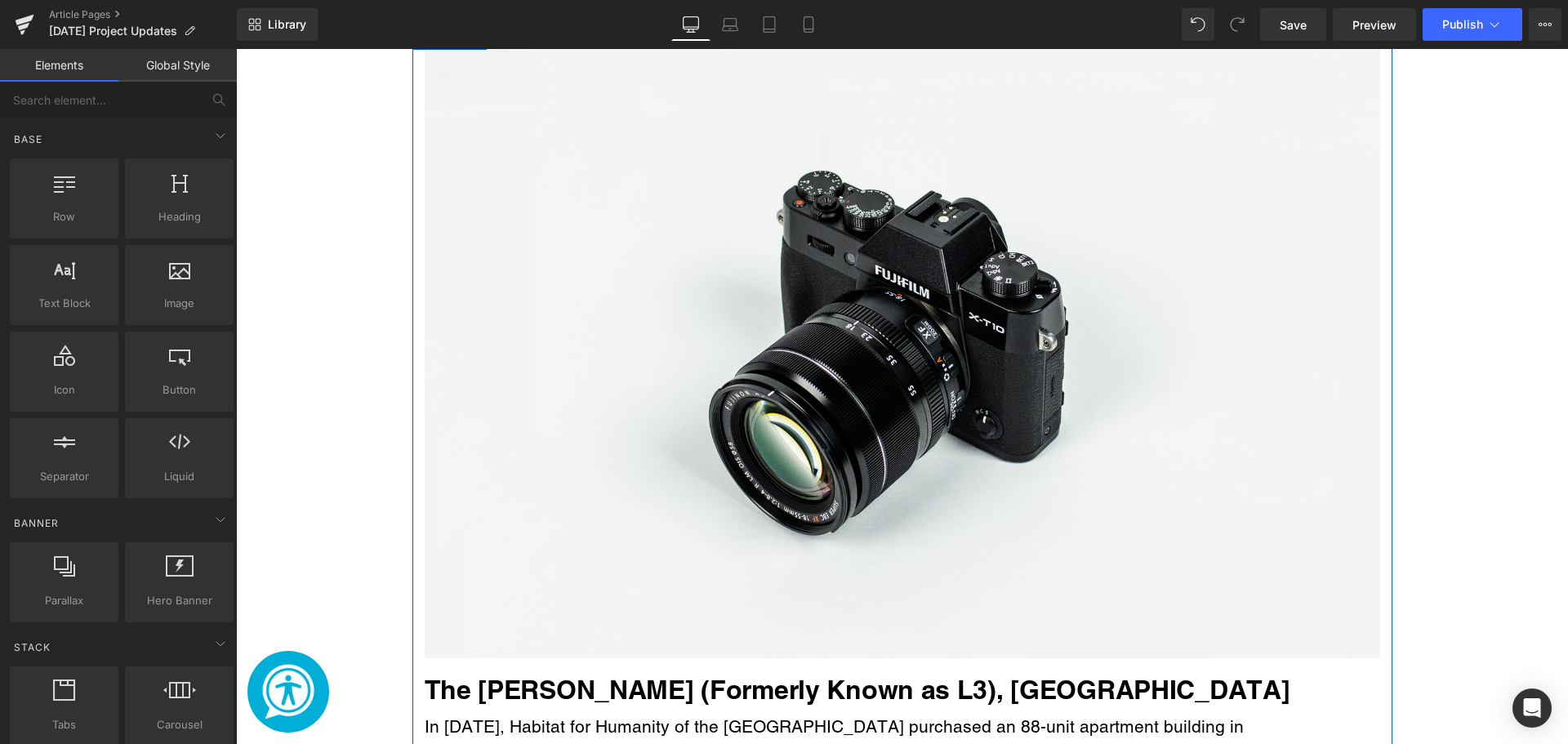
scroll to position [1776, 0]
click at [882, 317] on div "Image" at bounding box center [903, 342] width 956 height 633
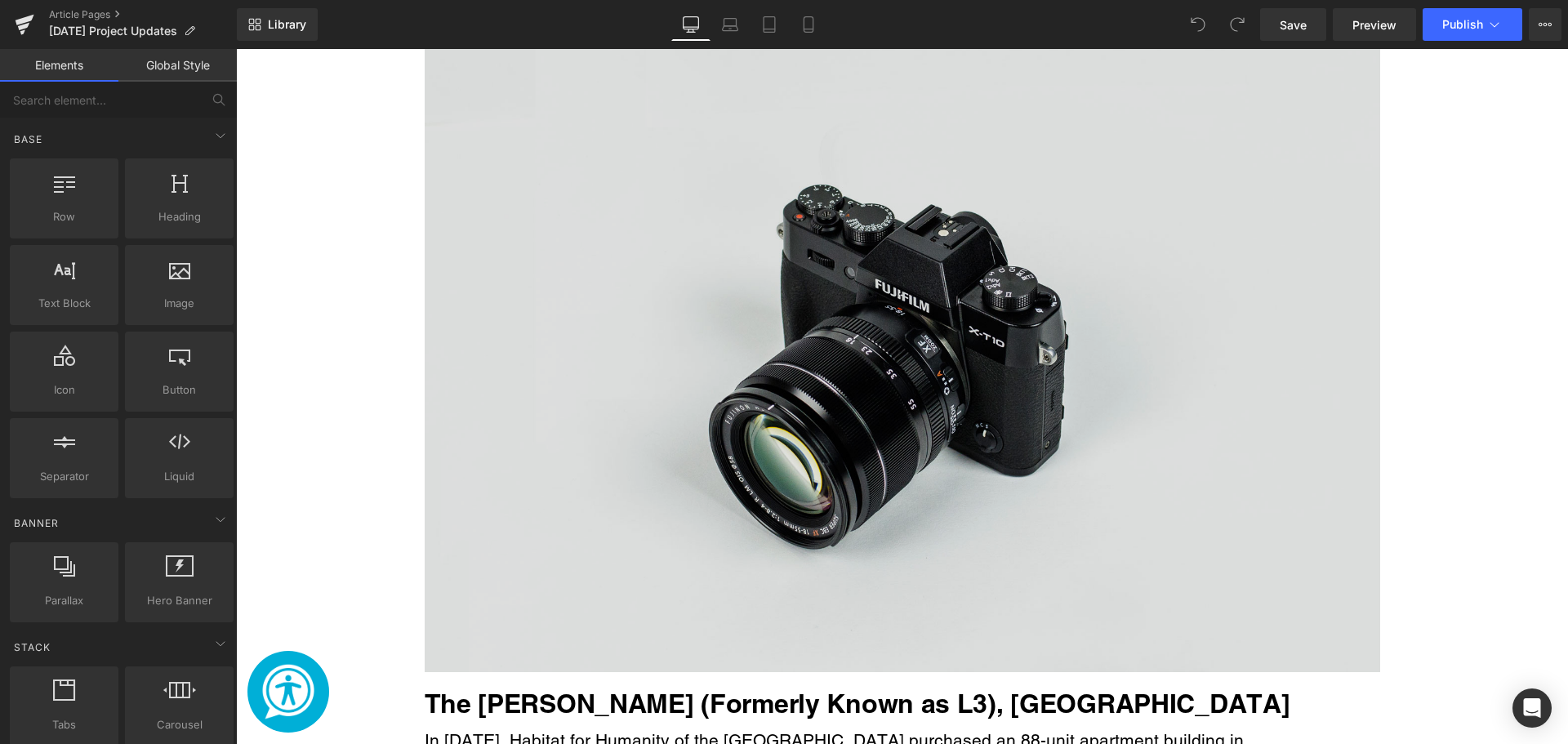
click at [772, 460] on img "Main content" at bounding box center [903, 356] width 956 height 633
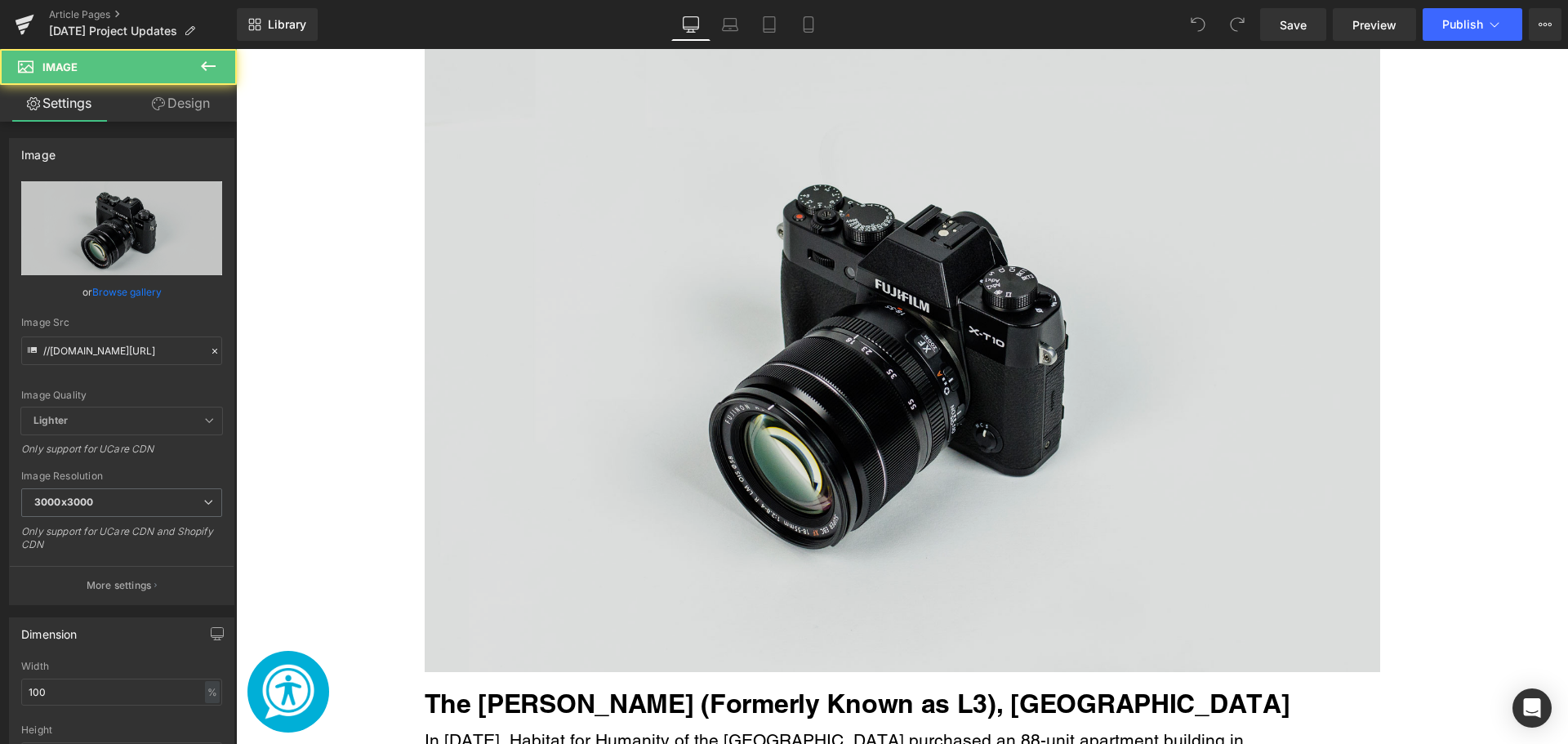
scroll to position [1763, 0]
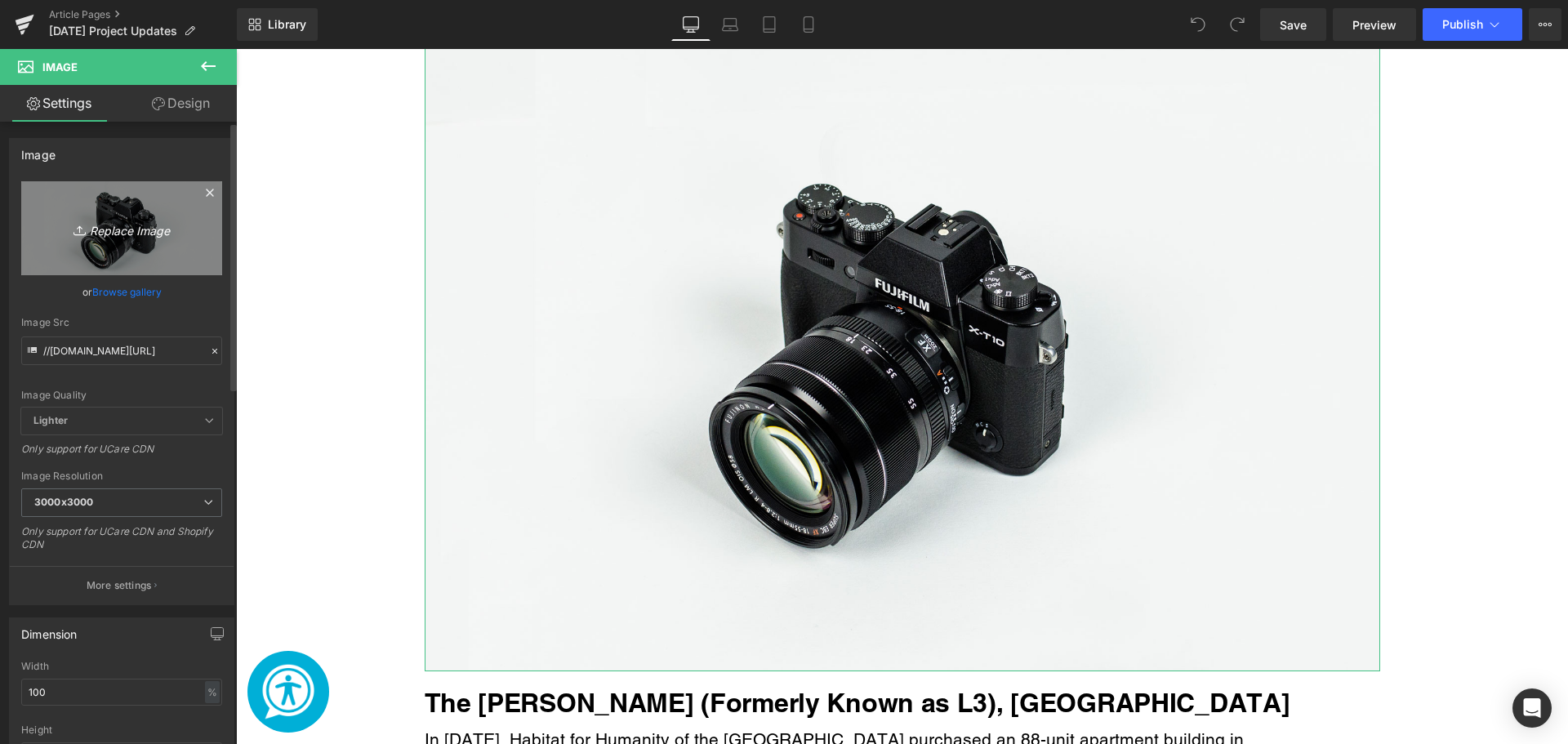
click at [117, 239] on link "Replace Image" at bounding box center [121, 228] width 201 height 94
type input "C:\fakepath\Welcome Home! (40).png"
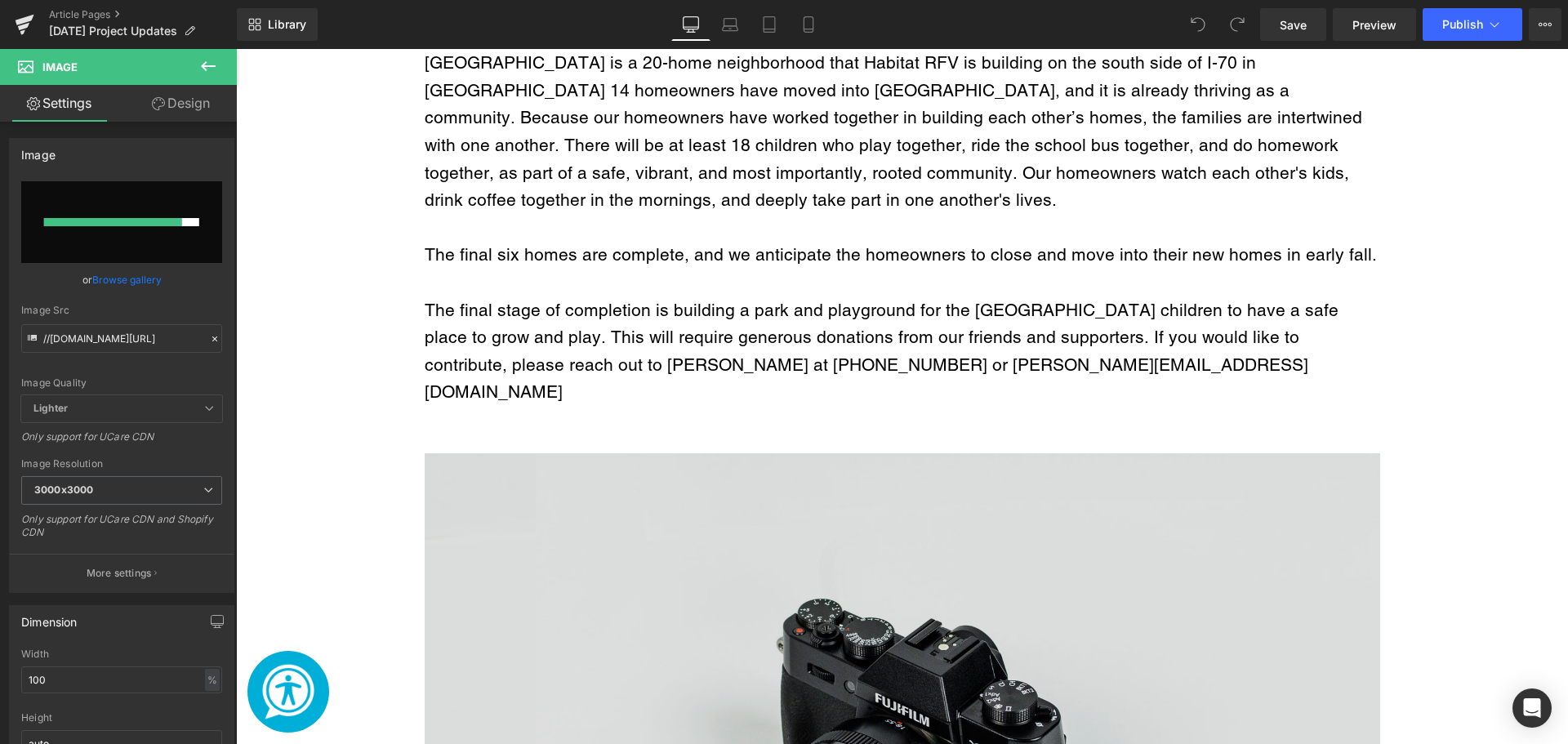
scroll to position [1347, 0]
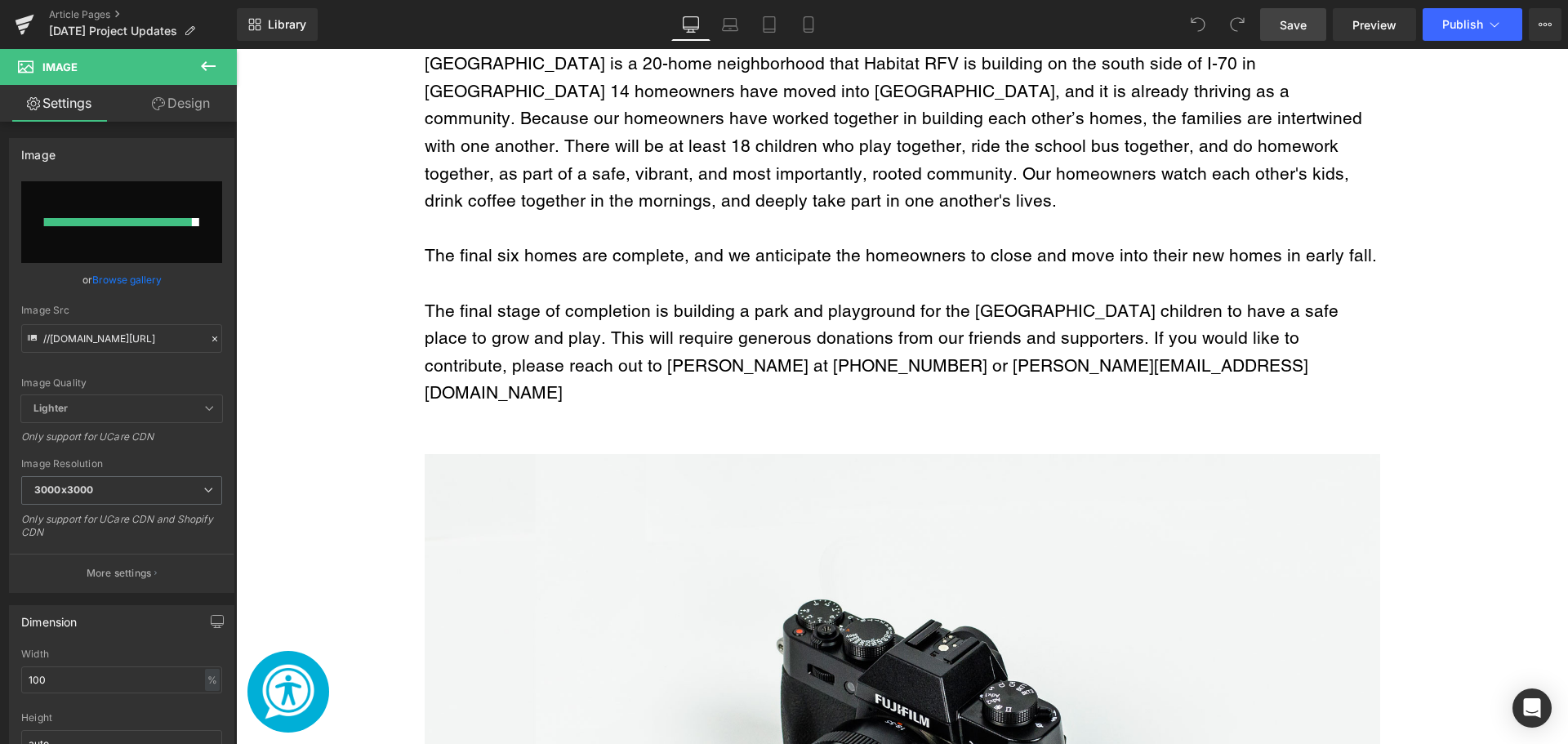
click at [1289, 33] on span "Save" at bounding box center [1293, 24] width 27 height 17
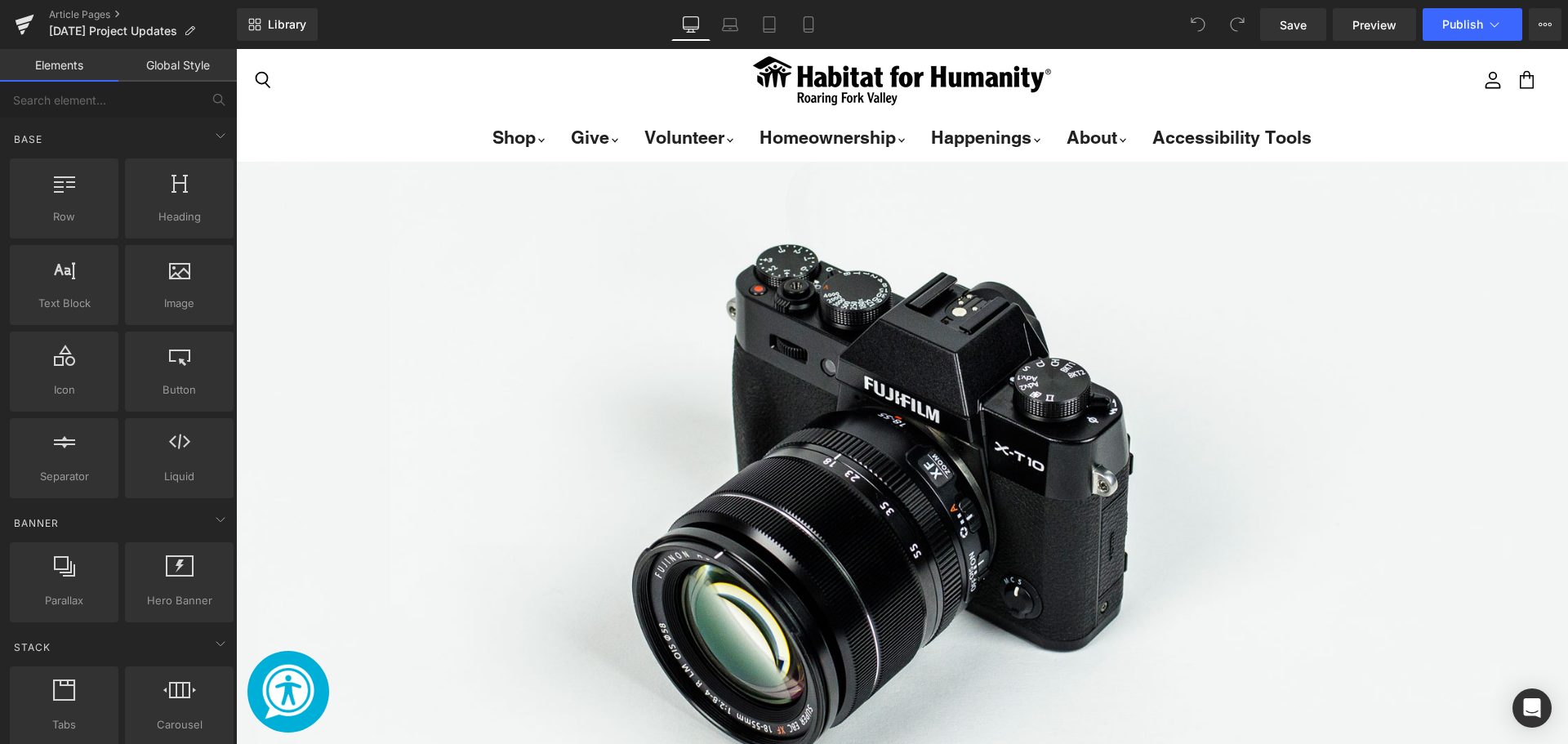
scroll to position [1892, 0]
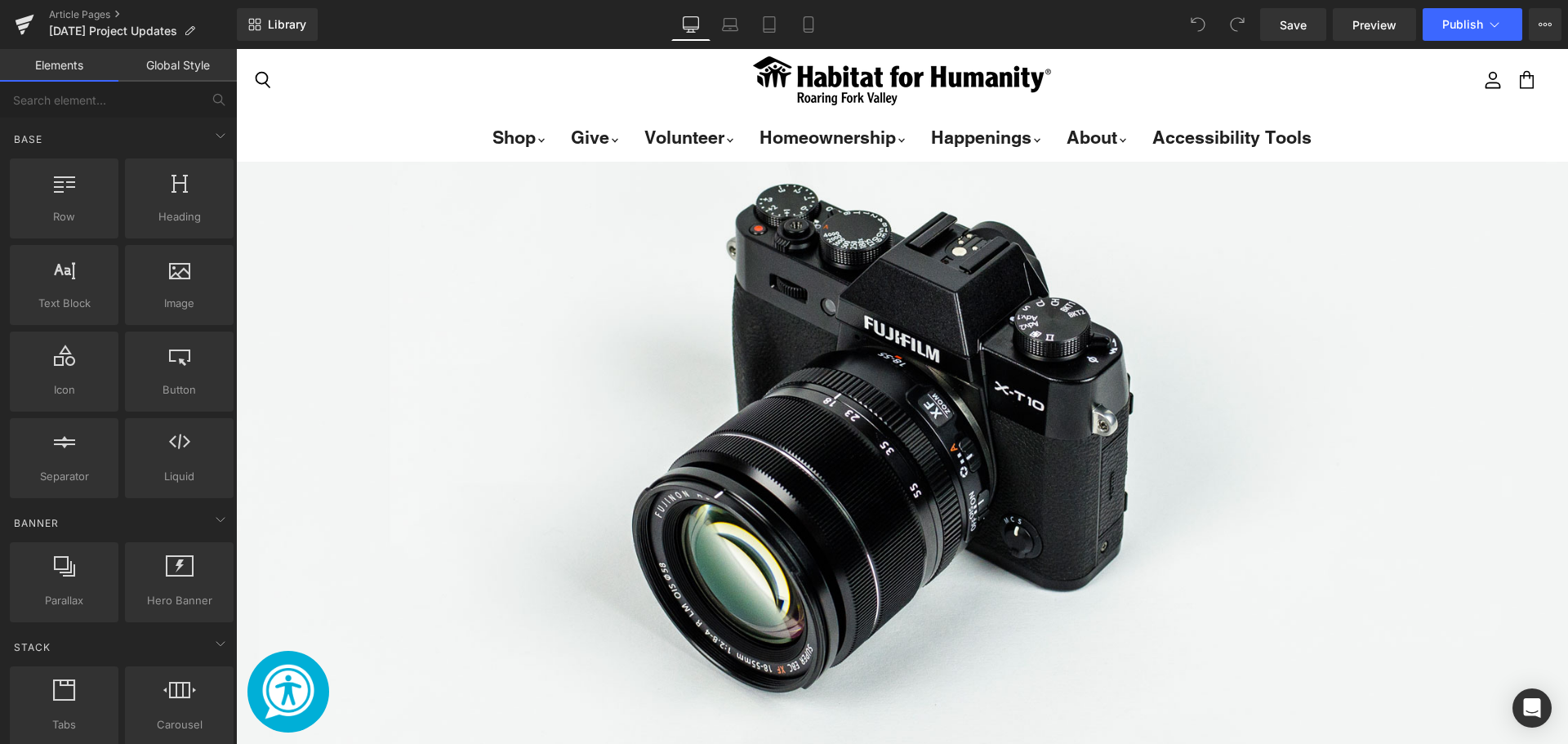
click at [762, 249] on img "Main content" at bounding box center [902, 423] width 1332 height 883
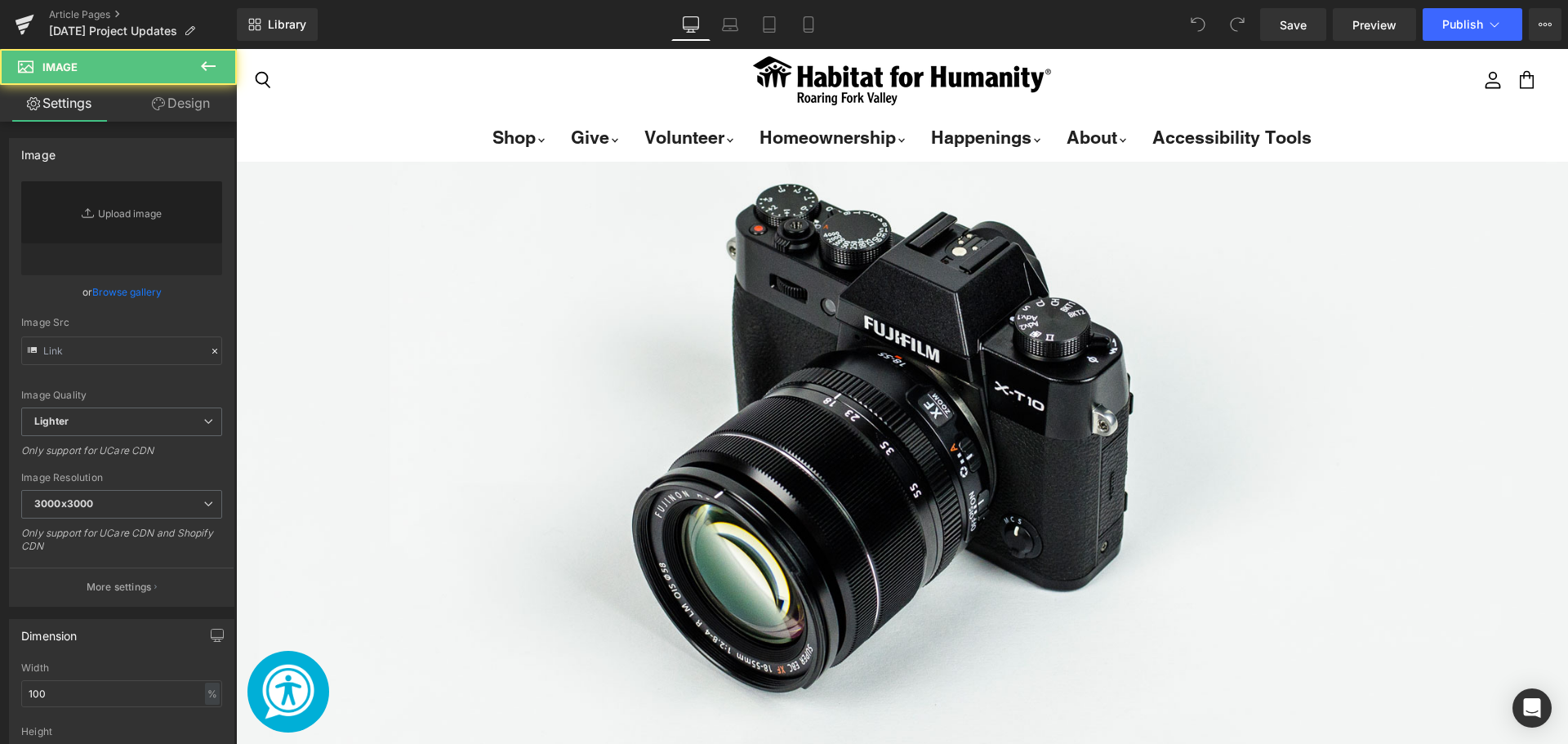
type input "//[DOMAIN_NAME][URL]"
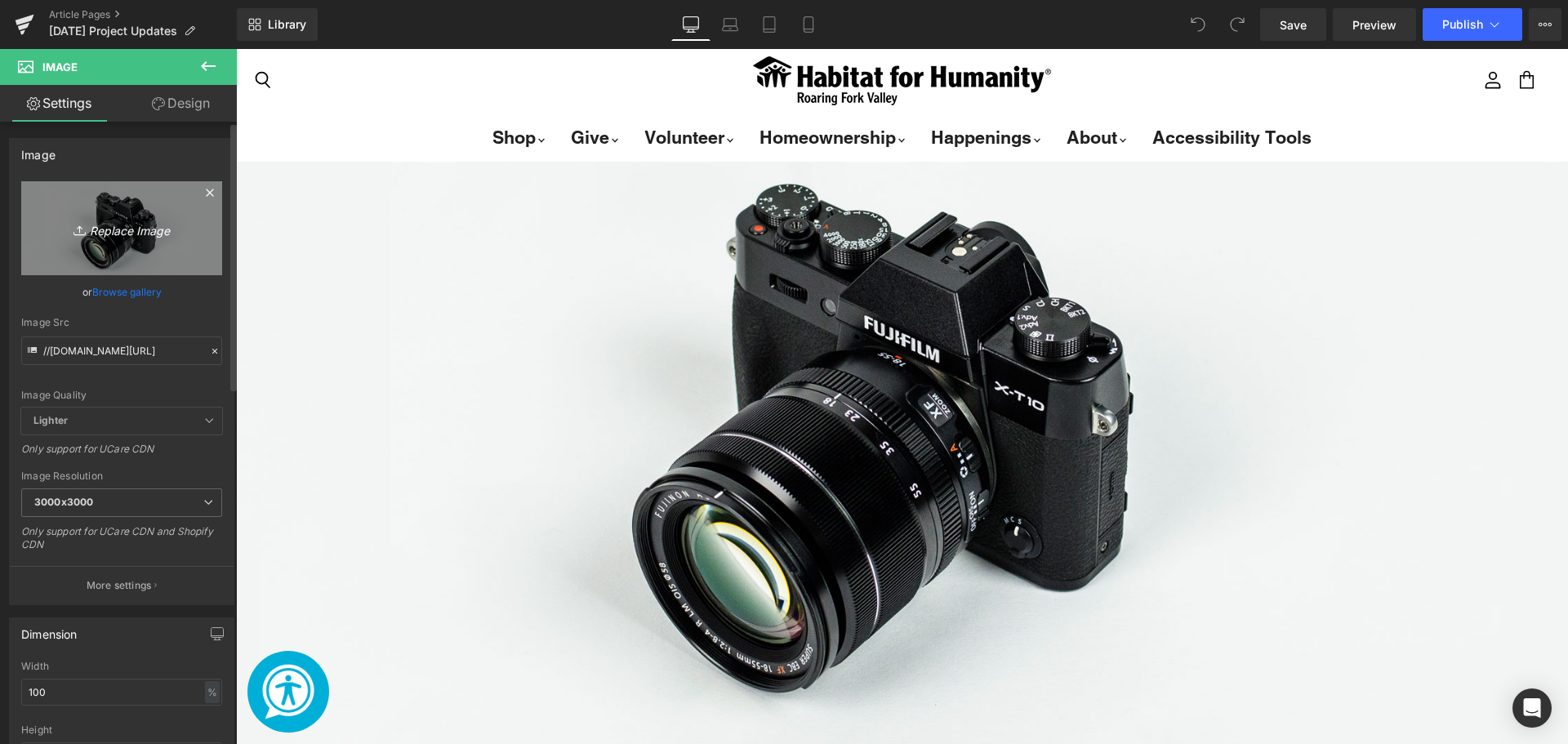
click at [151, 253] on link "Replace Image" at bounding box center [121, 228] width 201 height 94
type input "C:\fakepath\Welcome Home! (40).png"
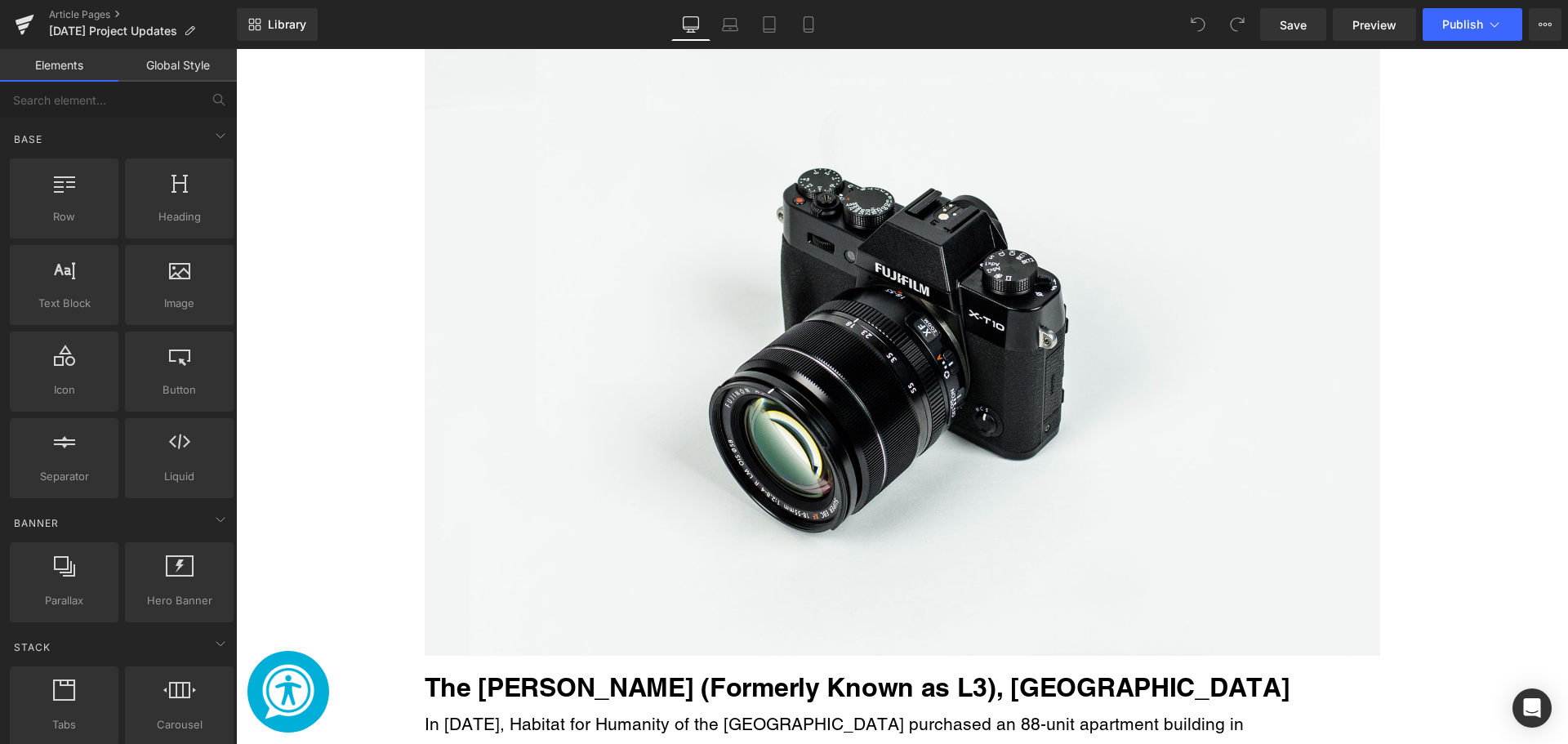
scroll to position [1780, 0]
click at [824, 406] on img "Main content" at bounding box center [903, 338] width 956 height 633
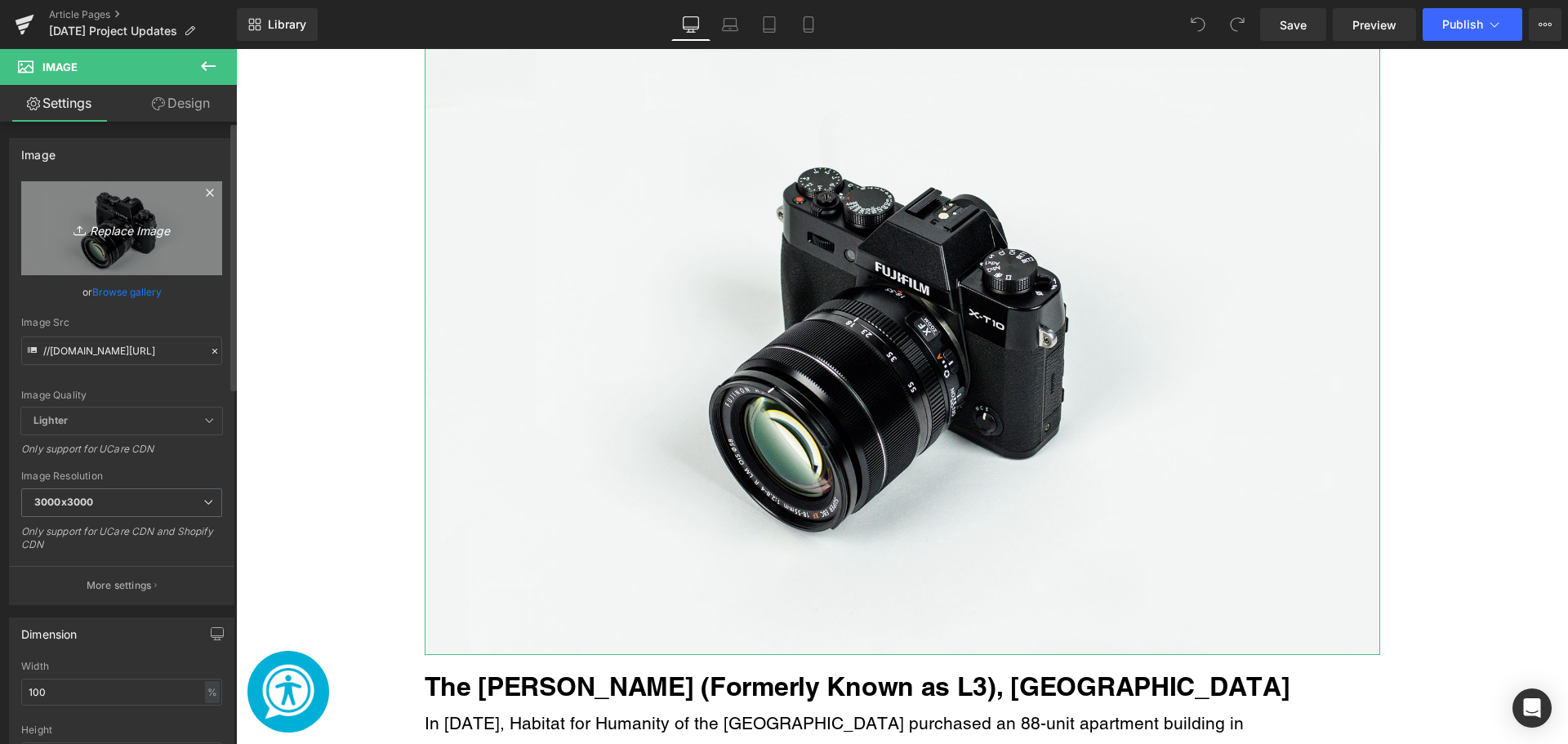
click at [172, 257] on link "Replace Image" at bounding box center [121, 228] width 201 height 94
type input "C:\fakepath\Welcome Home! (40).png"
